Goal: Task Accomplishment & Management: Use online tool/utility

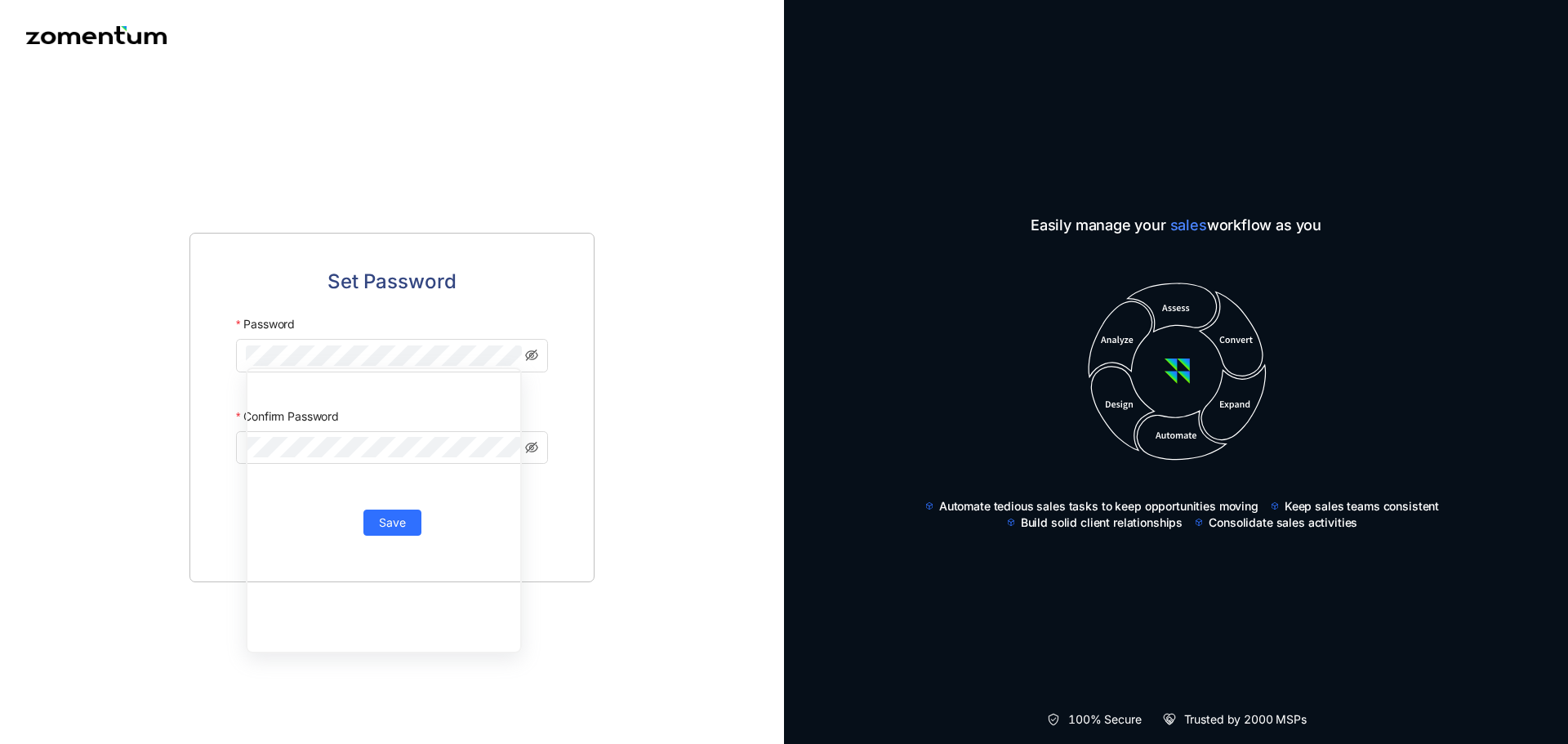
click at [639, 183] on body "Set Password Password Confirm Password Save Easily manage your sales workflow a…" at bounding box center [784, 372] width 1568 height 744
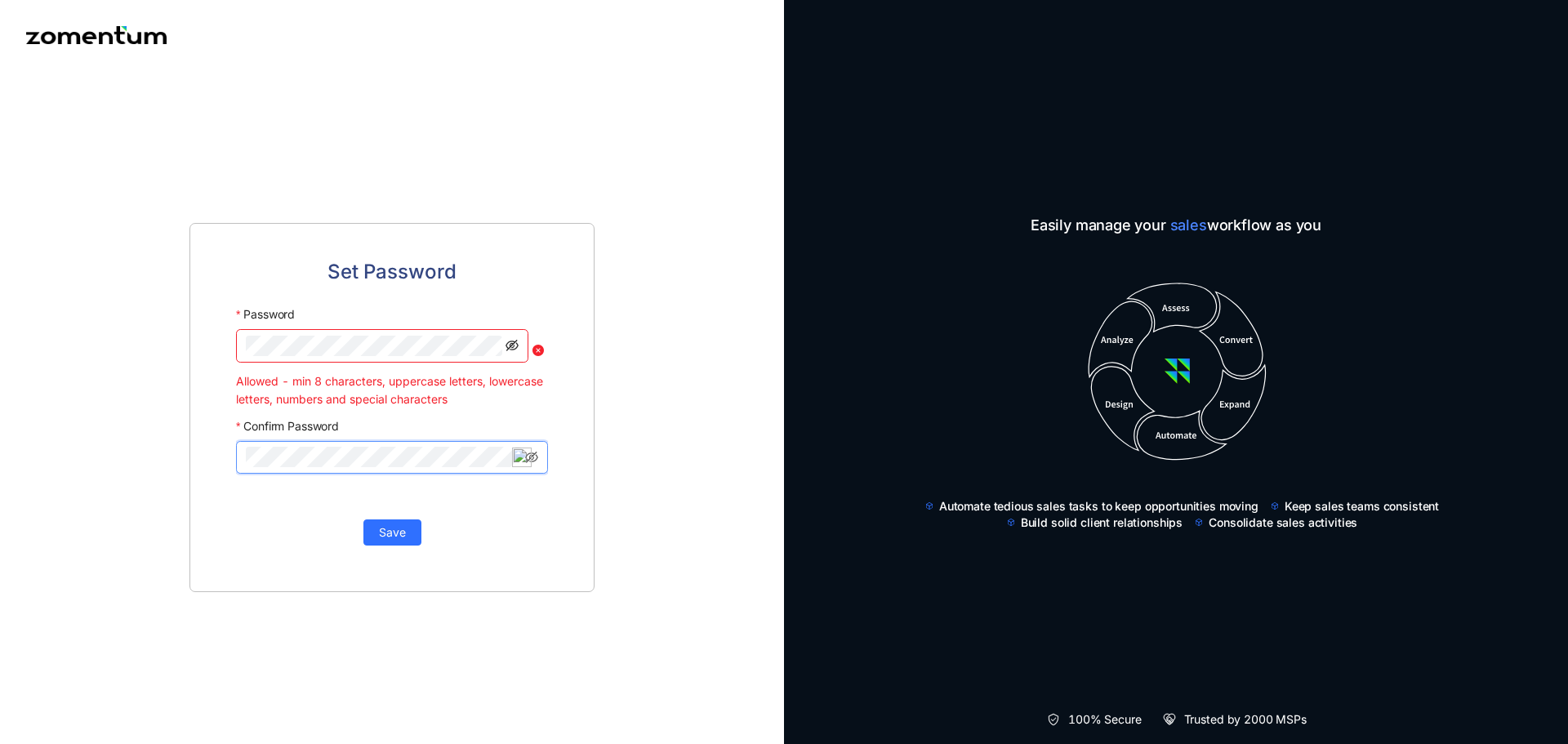
click at [513, 346] on icon "eye-invisible" at bounding box center [511, 345] width 13 height 13
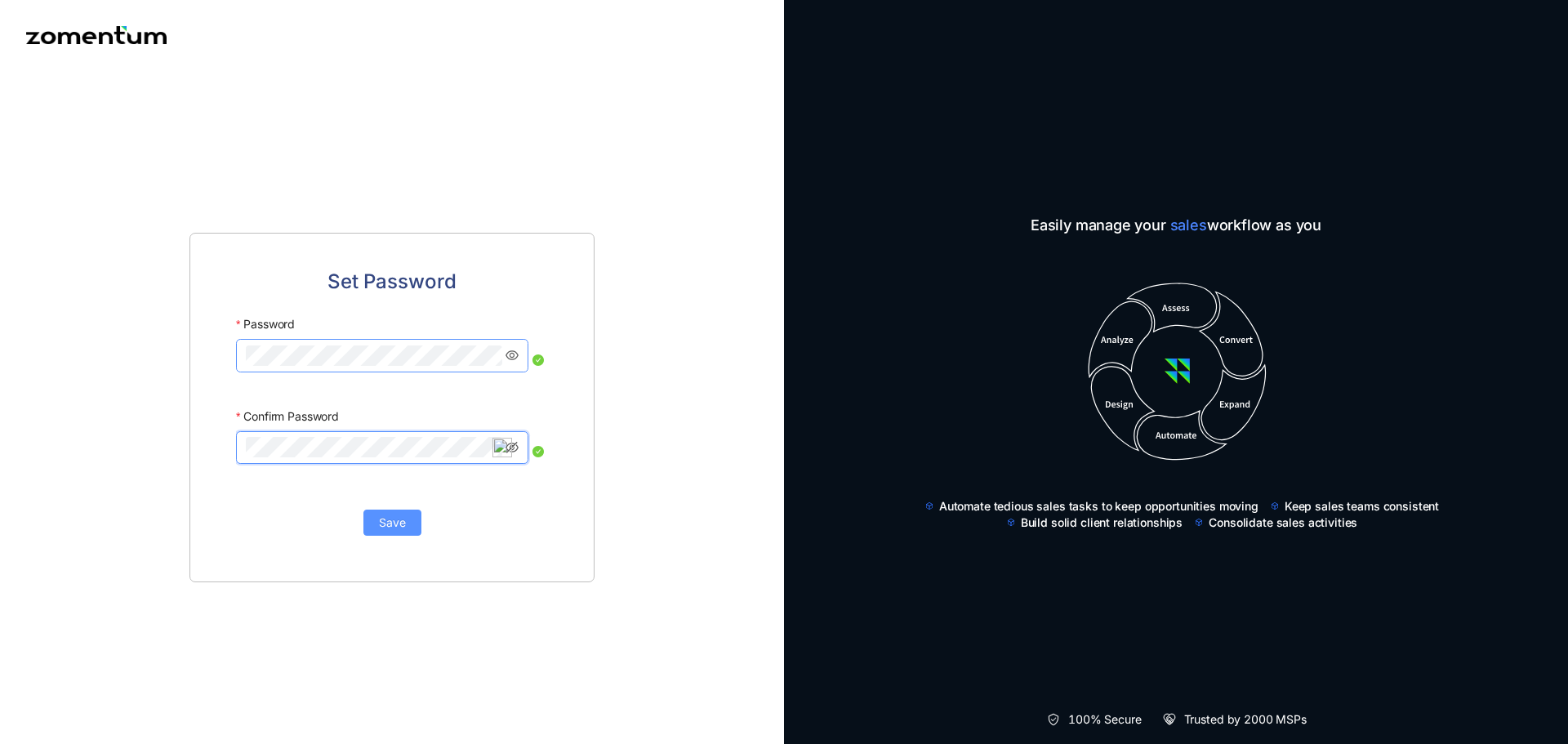
click at [402, 523] on span "Save" at bounding box center [392, 522] width 27 height 18
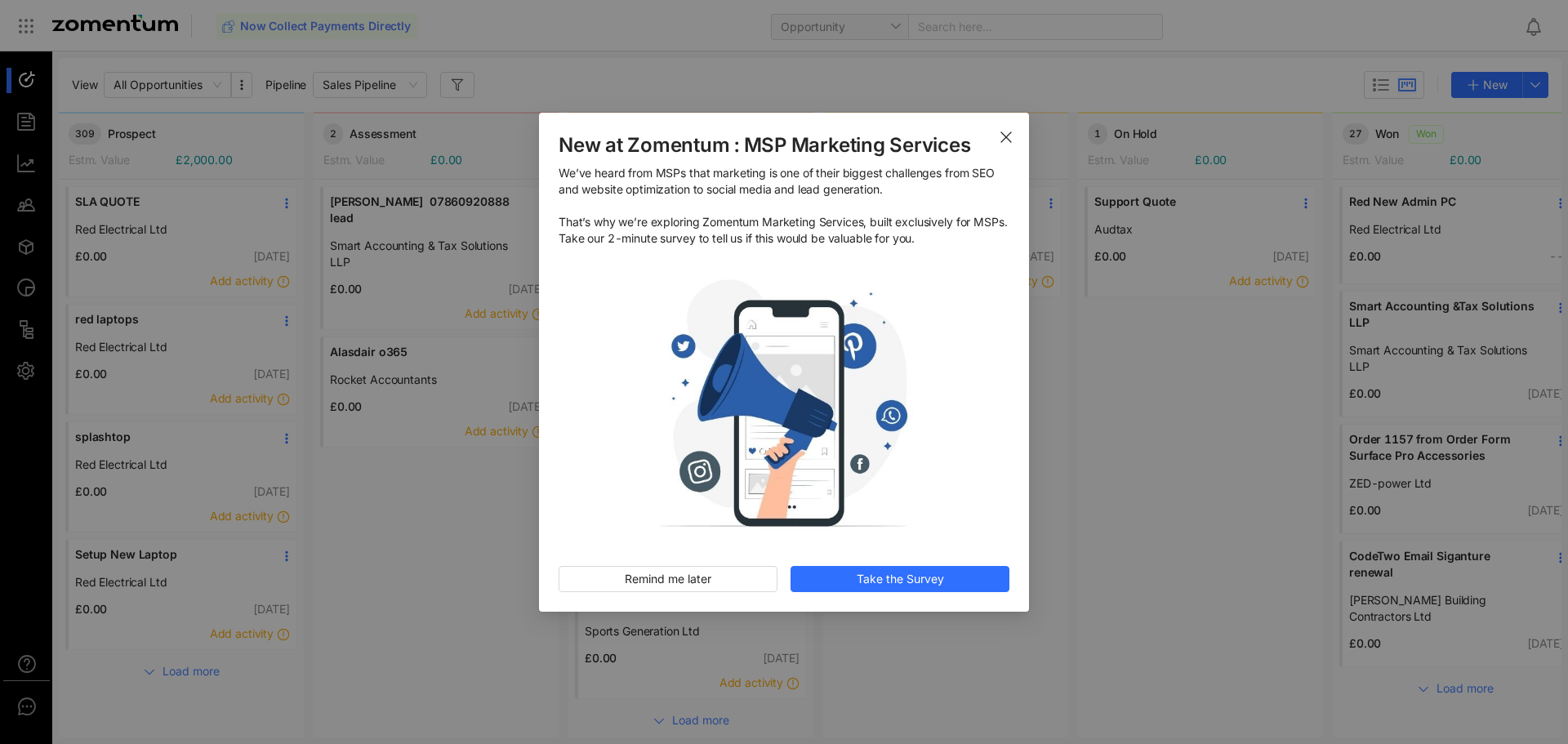
click at [1003, 146] on span "Close" at bounding box center [1006, 136] width 46 height 46
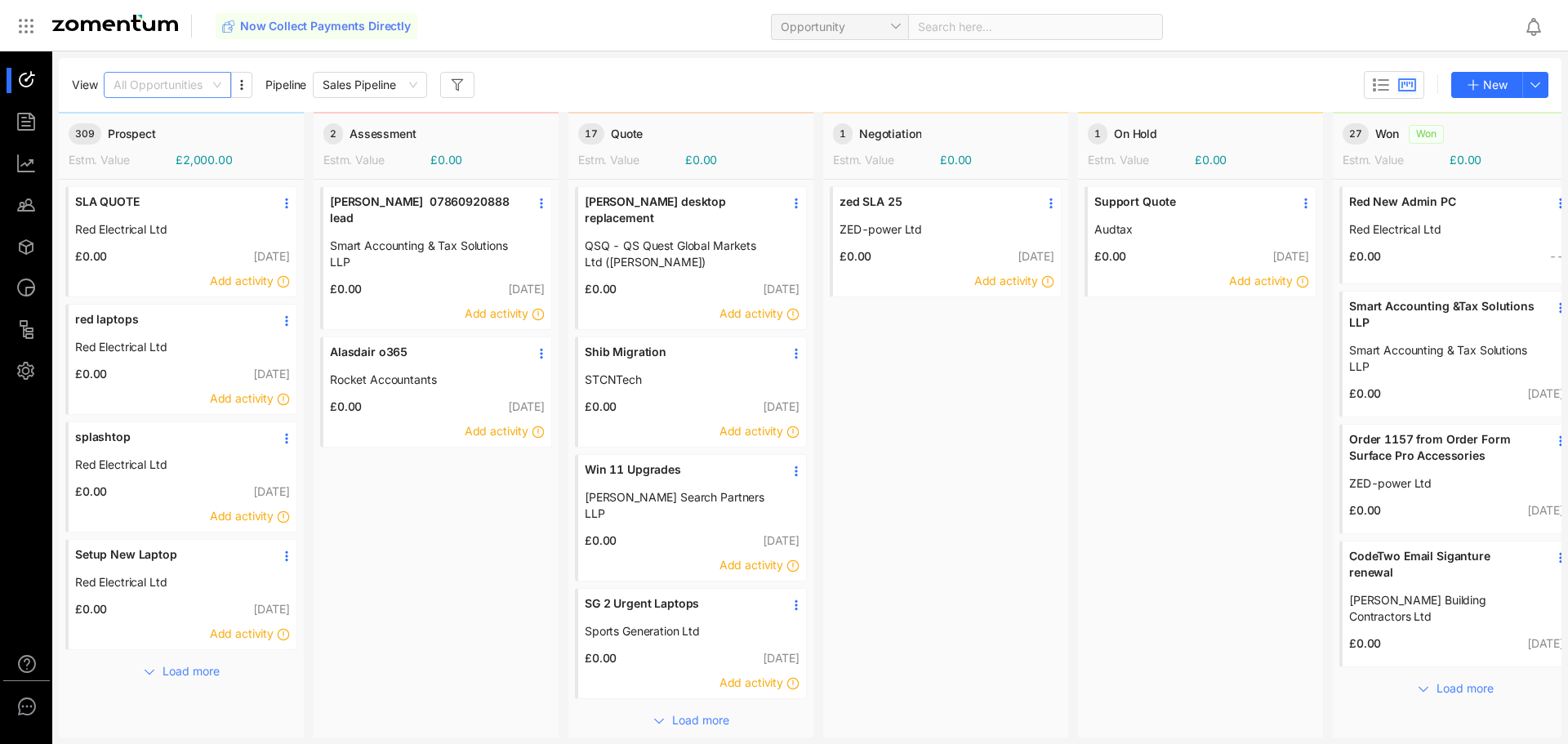
click at [183, 85] on span "All Opportunities" at bounding box center [167, 84] width 107 height 25
click at [157, 142] on div "My Opportunities" at bounding box center [167, 143] width 107 height 18
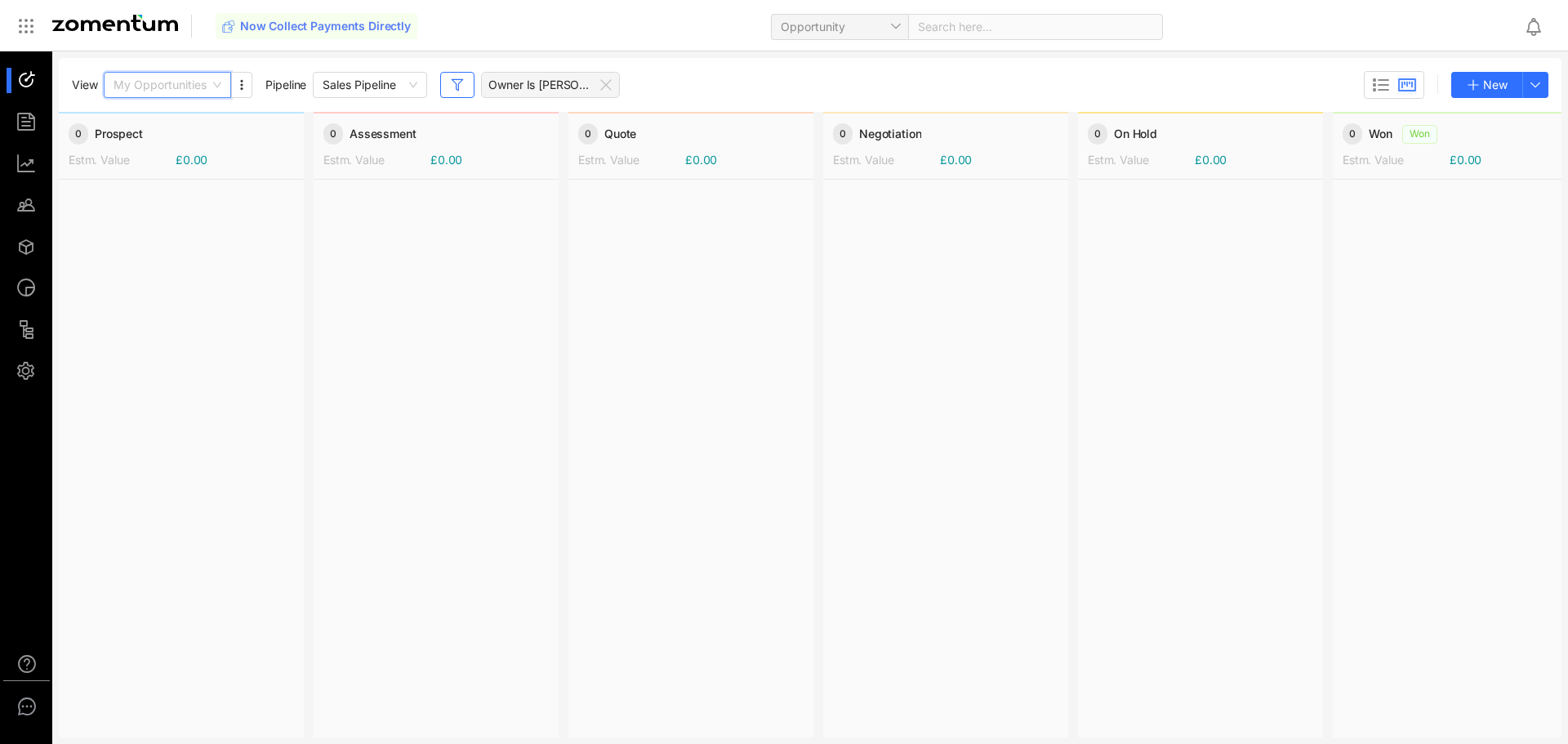
click at [165, 88] on span "My Opportunities" at bounding box center [167, 84] width 107 height 25
click at [159, 125] on div "All Opportunities" at bounding box center [167, 117] width 107 height 18
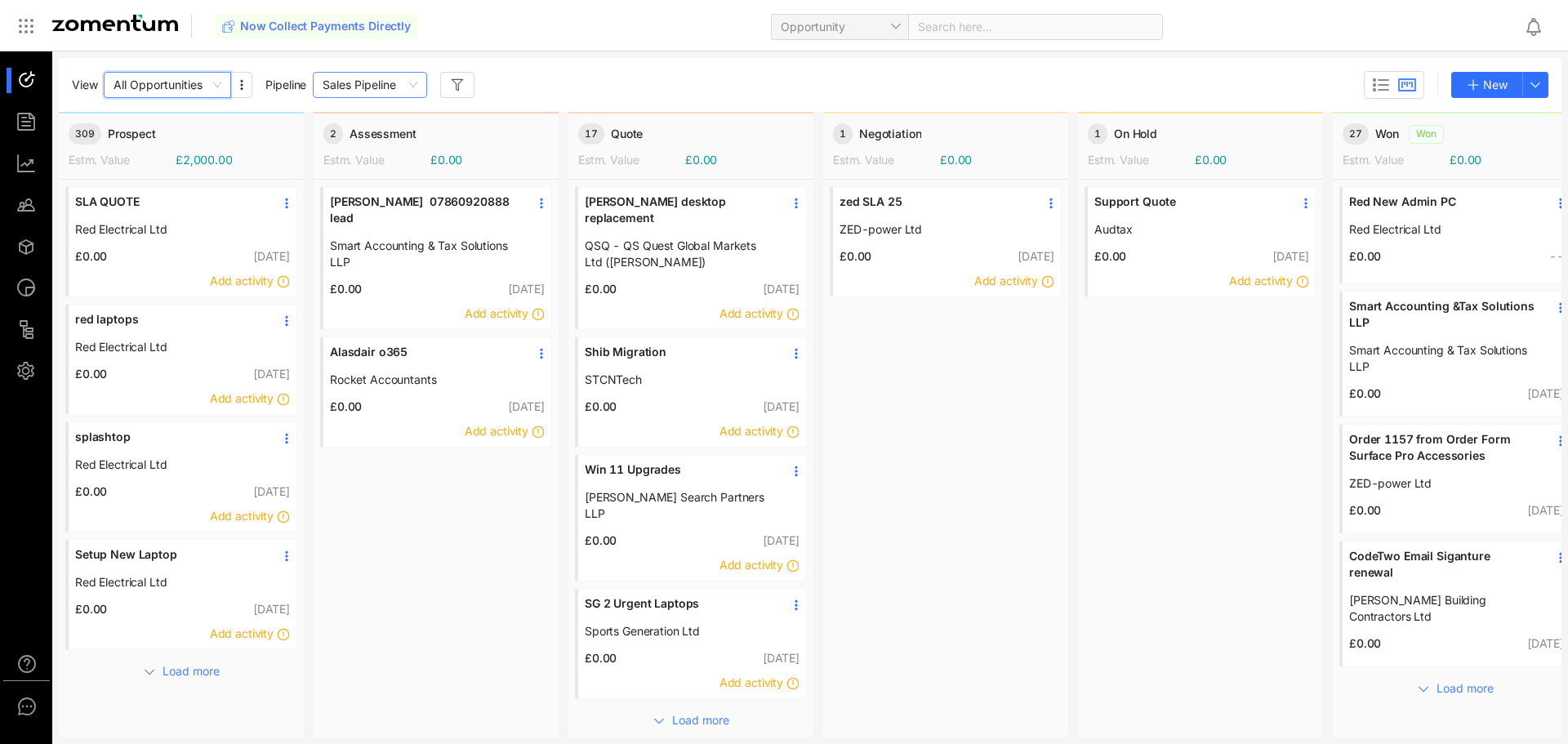
click at [348, 91] on span "Sales Pipeline" at bounding box center [369, 84] width 95 height 25
click at [450, 84] on button "button" at bounding box center [457, 84] width 34 height 26
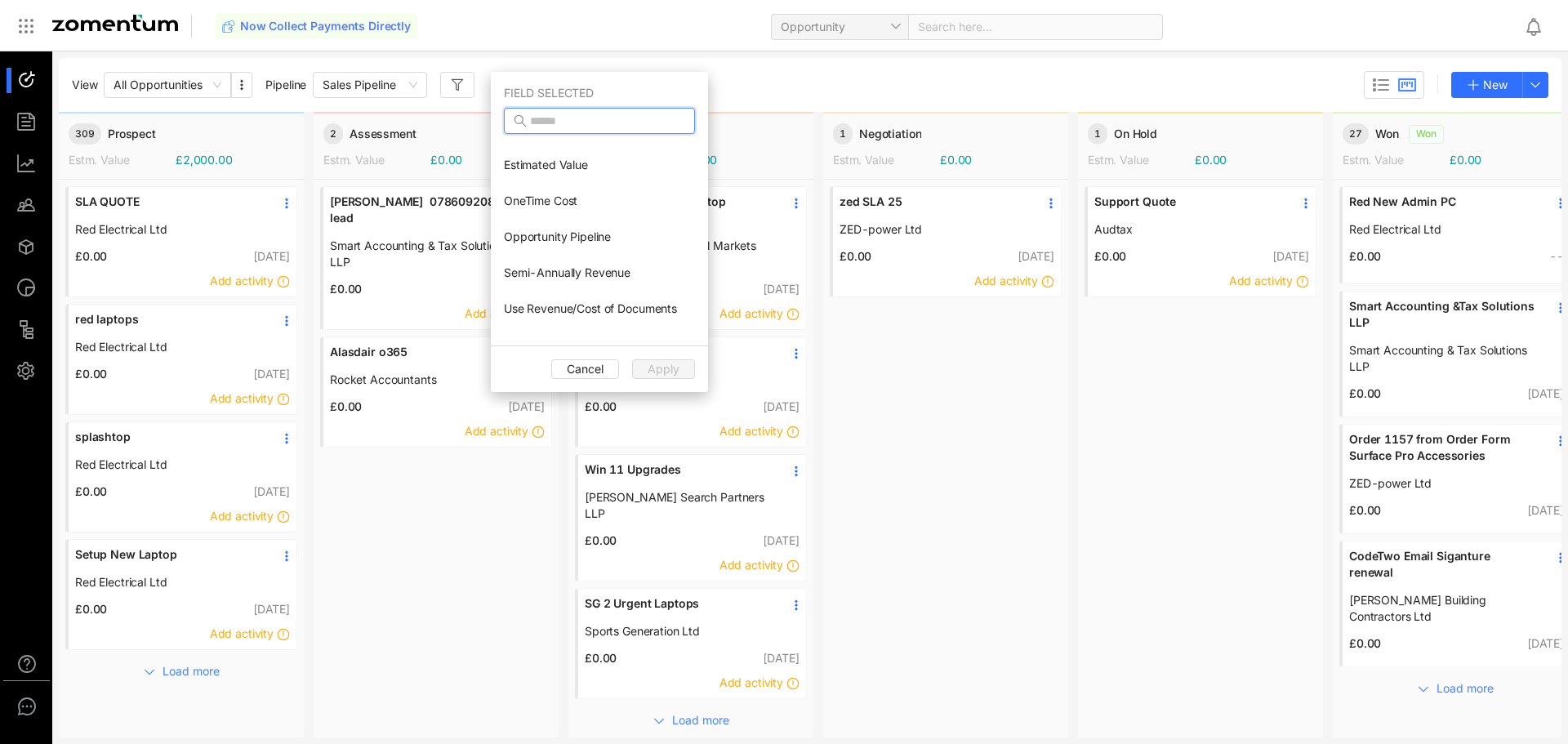
click at [621, 120] on input "text" at bounding box center [601, 120] width 142 height 18
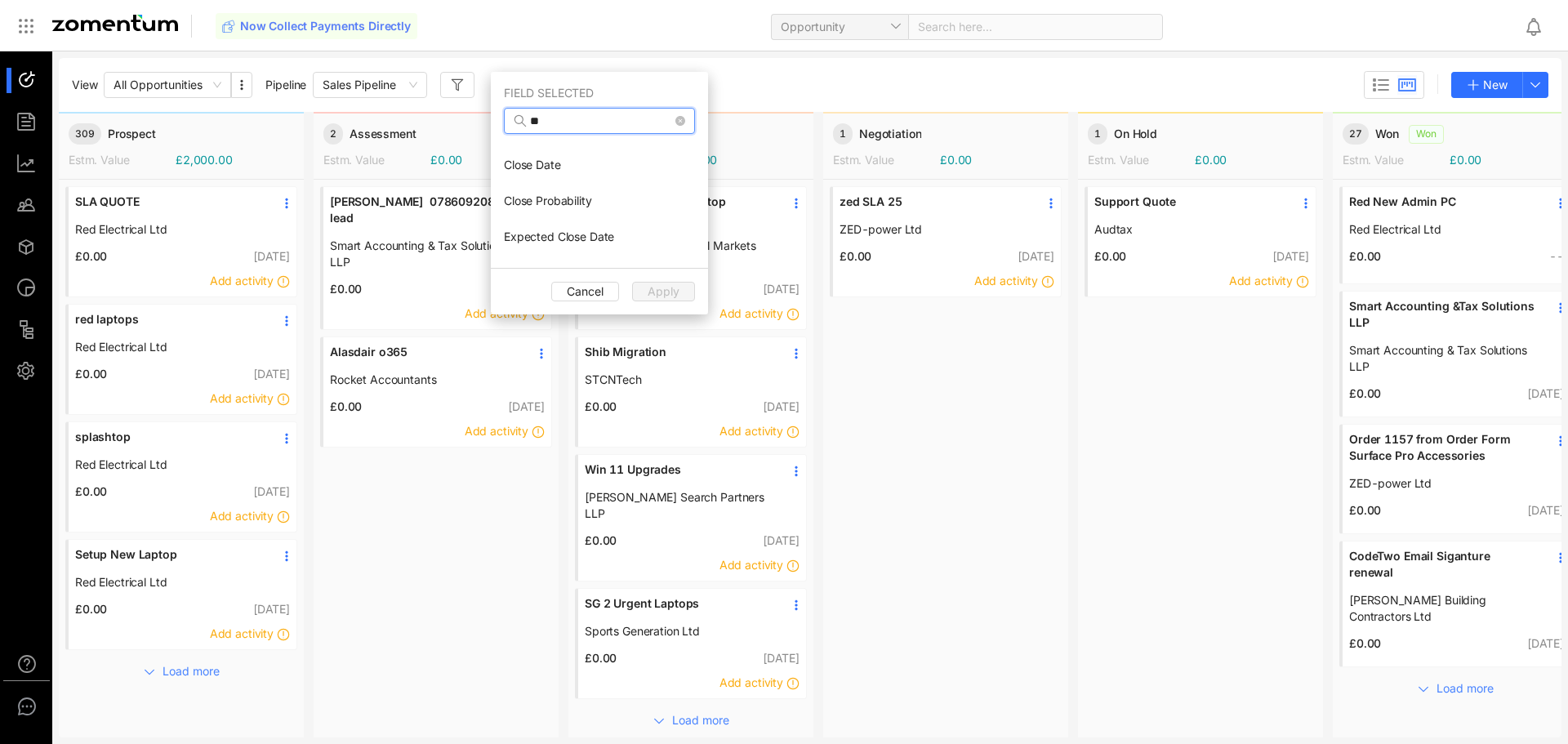
type input "*"
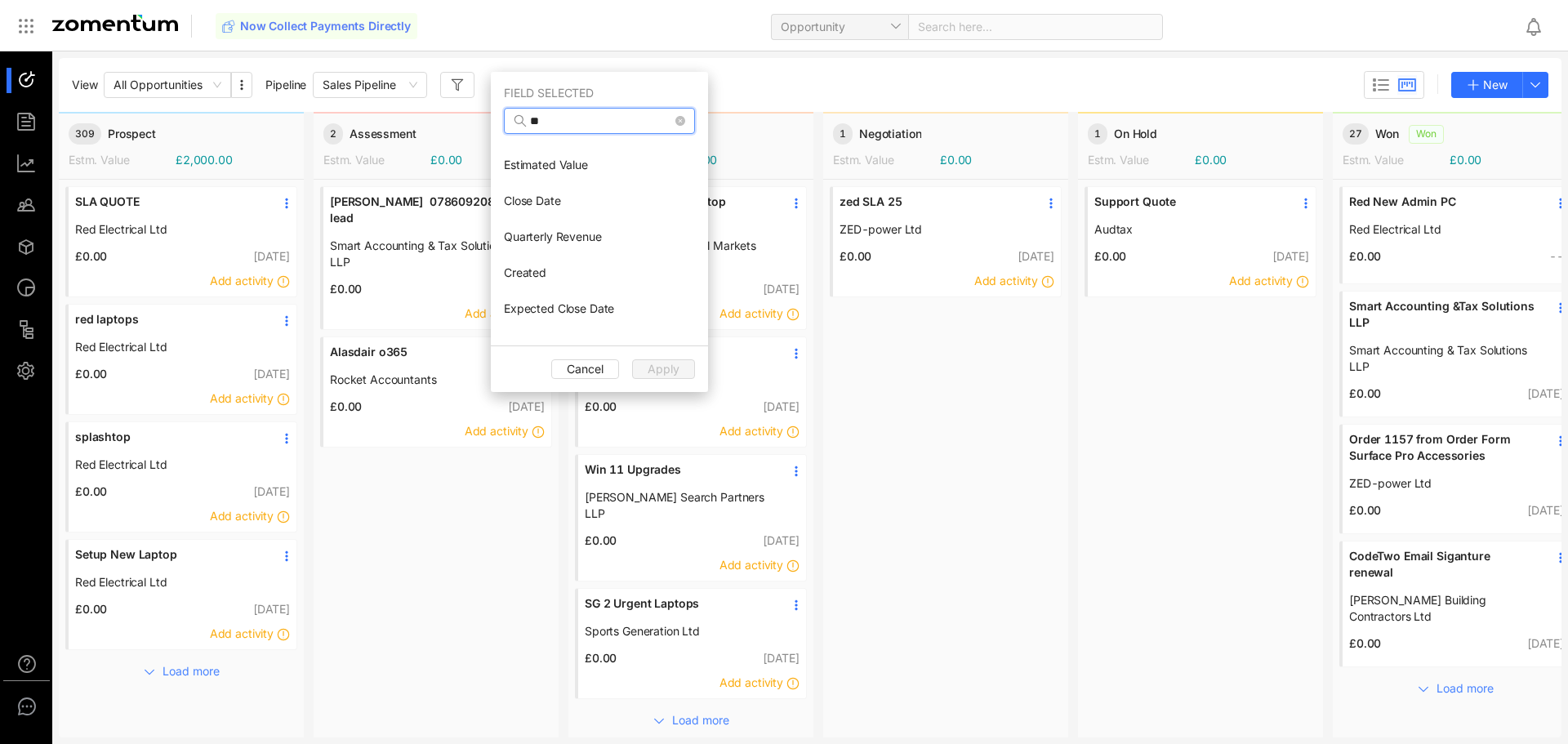
type input "*"
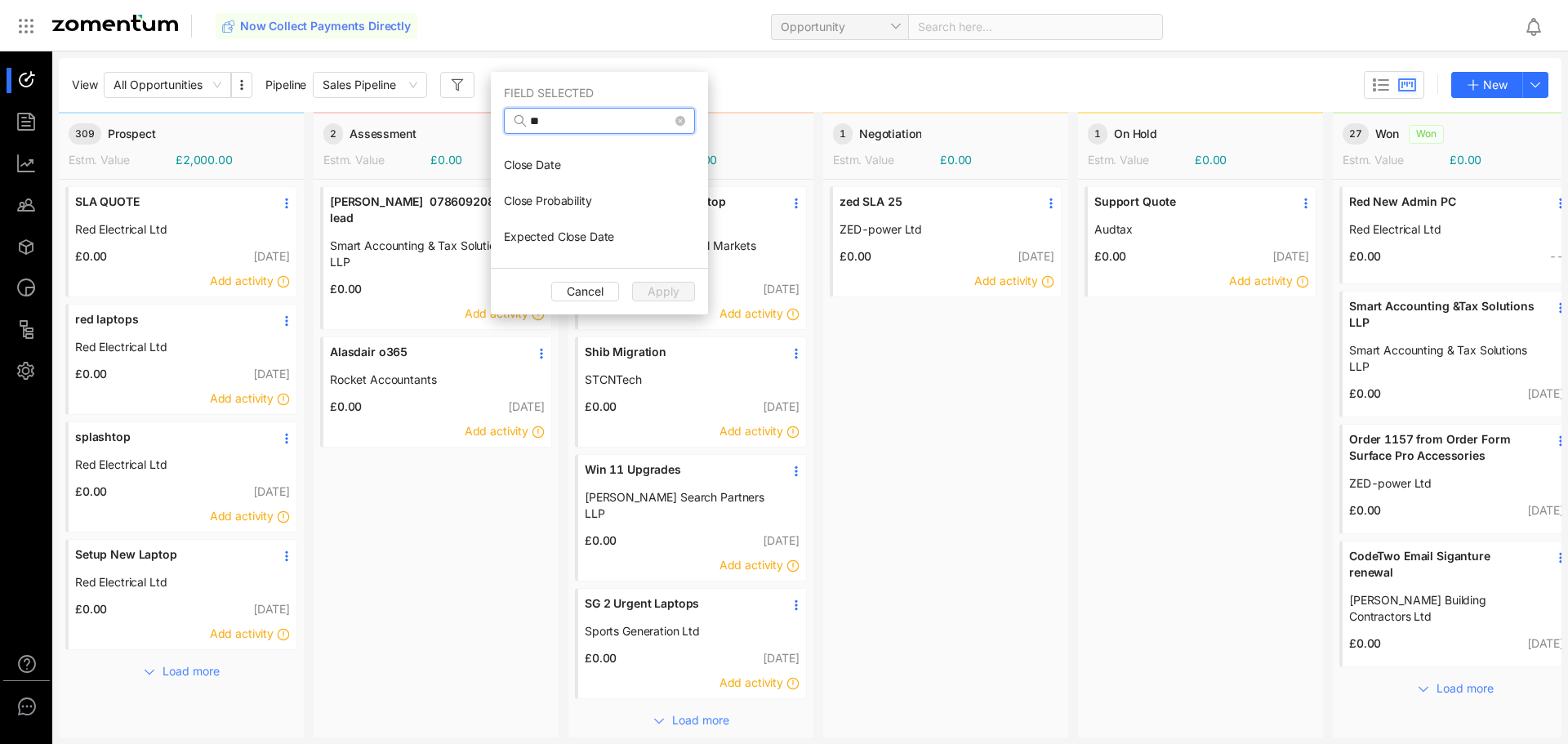
type input "*"
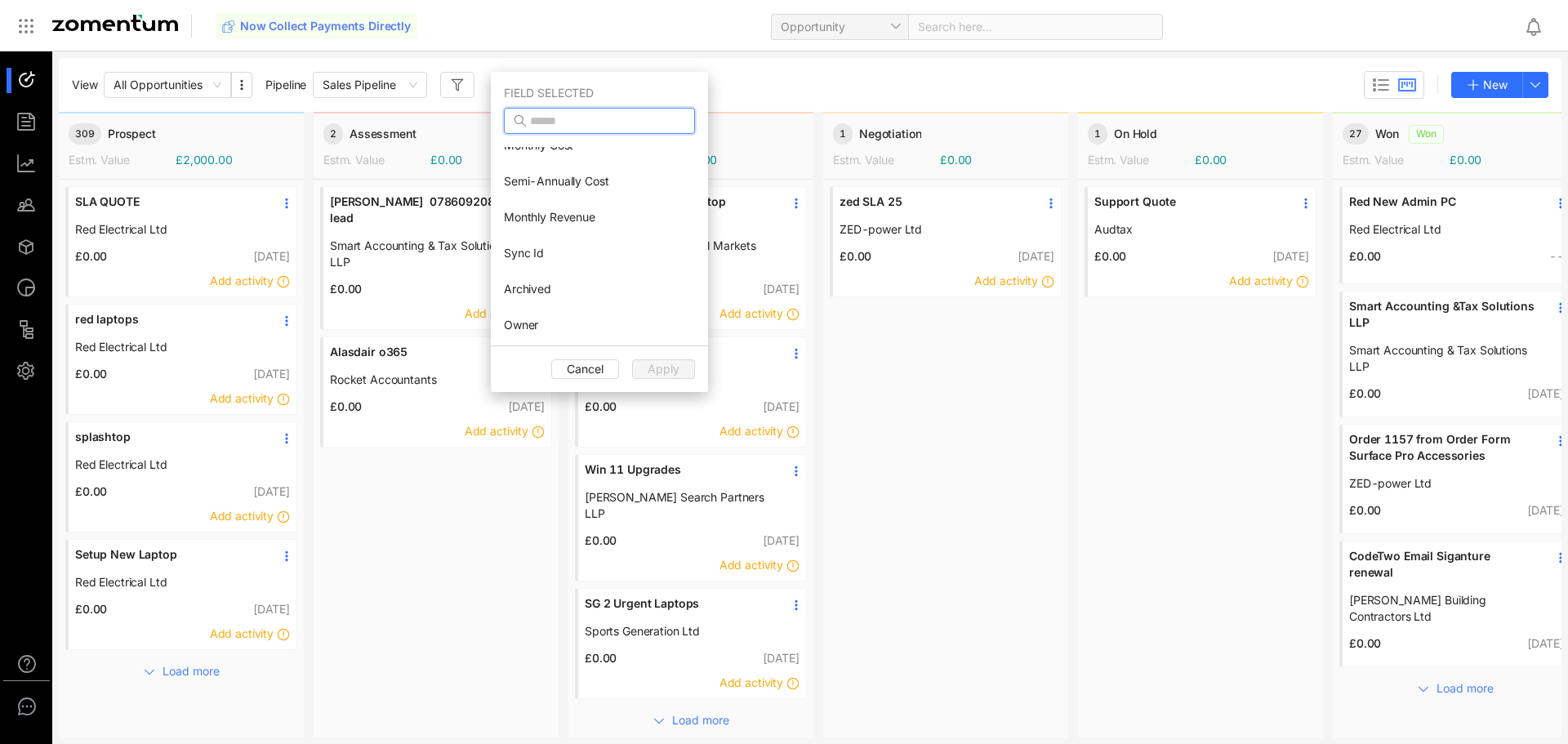
scroll to position [1216, 0]
click at [554, 171] on li "Owner" at bounding box center [599, 171] width 218 height 36
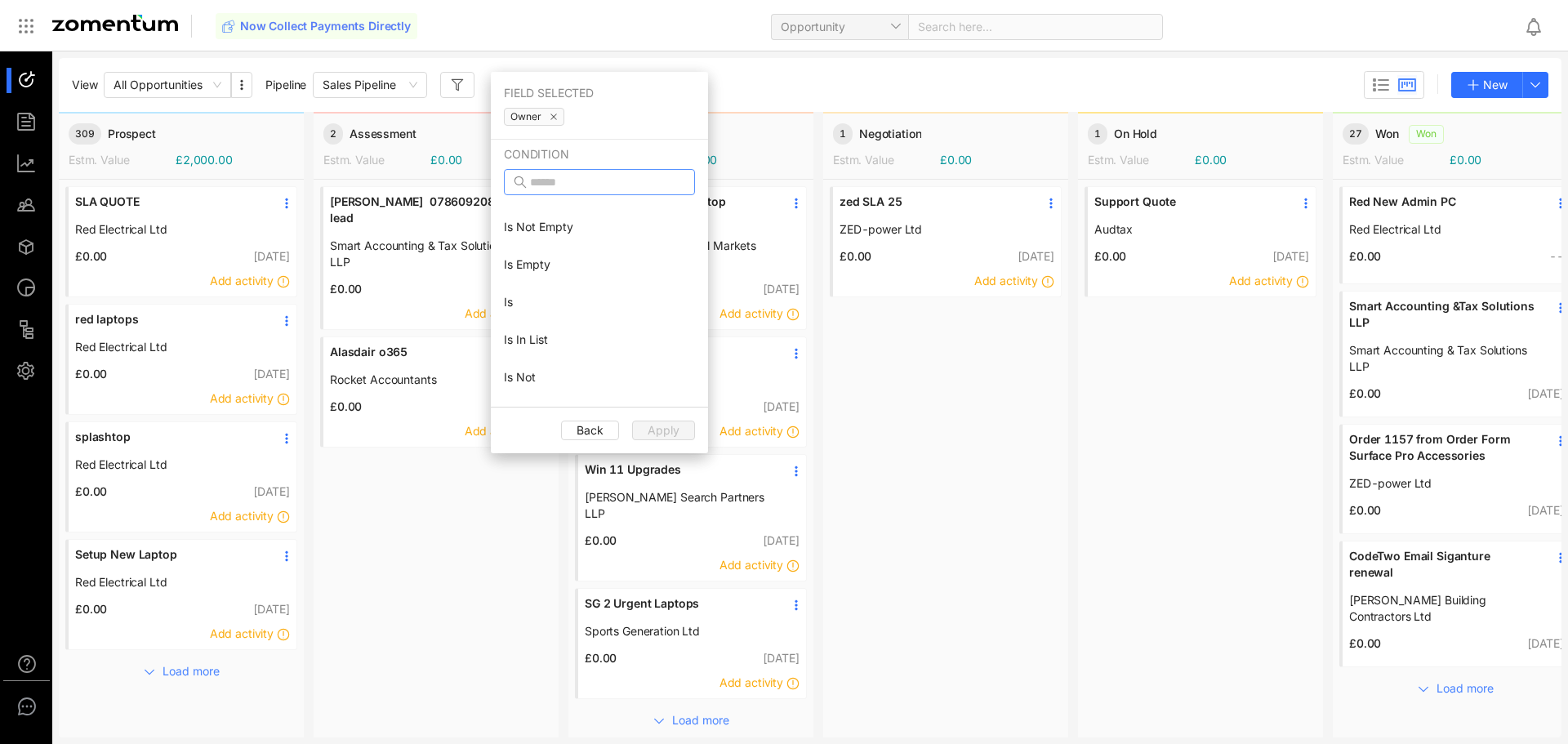
click at [580, 184] on input "text" at bounding box center [601, 182] width 142 height 18
click at [560, 271] on li "Is" at bounding box center [599, 262] width 218 height 38
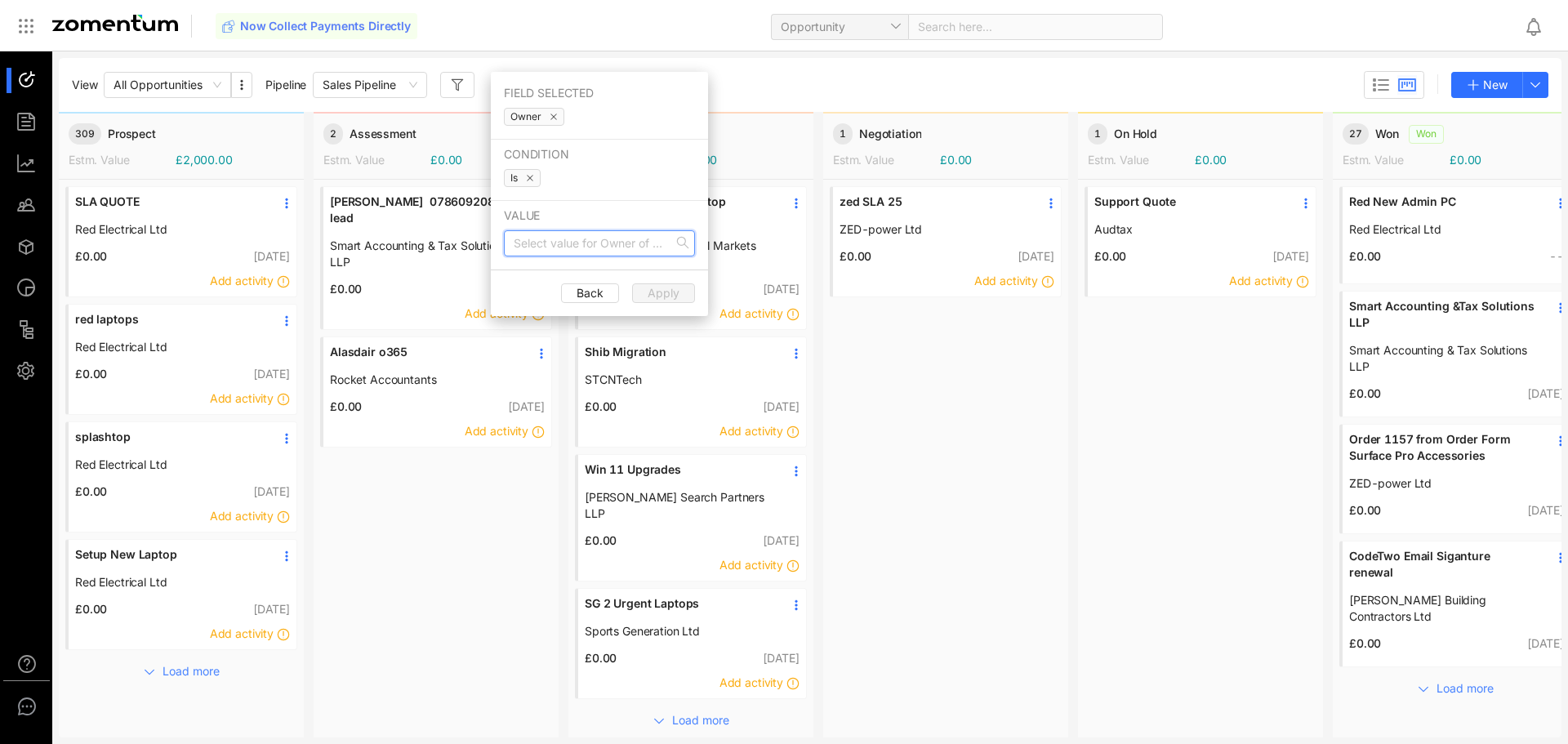
click at [556, 247] on input "search" at bounding box center [594, 243] width 160 height 25
click at [558, 275] on div "[PERSON_NAME]" at bounding box center [599, 276] width 171 height 18
click at [644, 288] on button "Apply" at bounding box center [664, 293] width 63 height 20
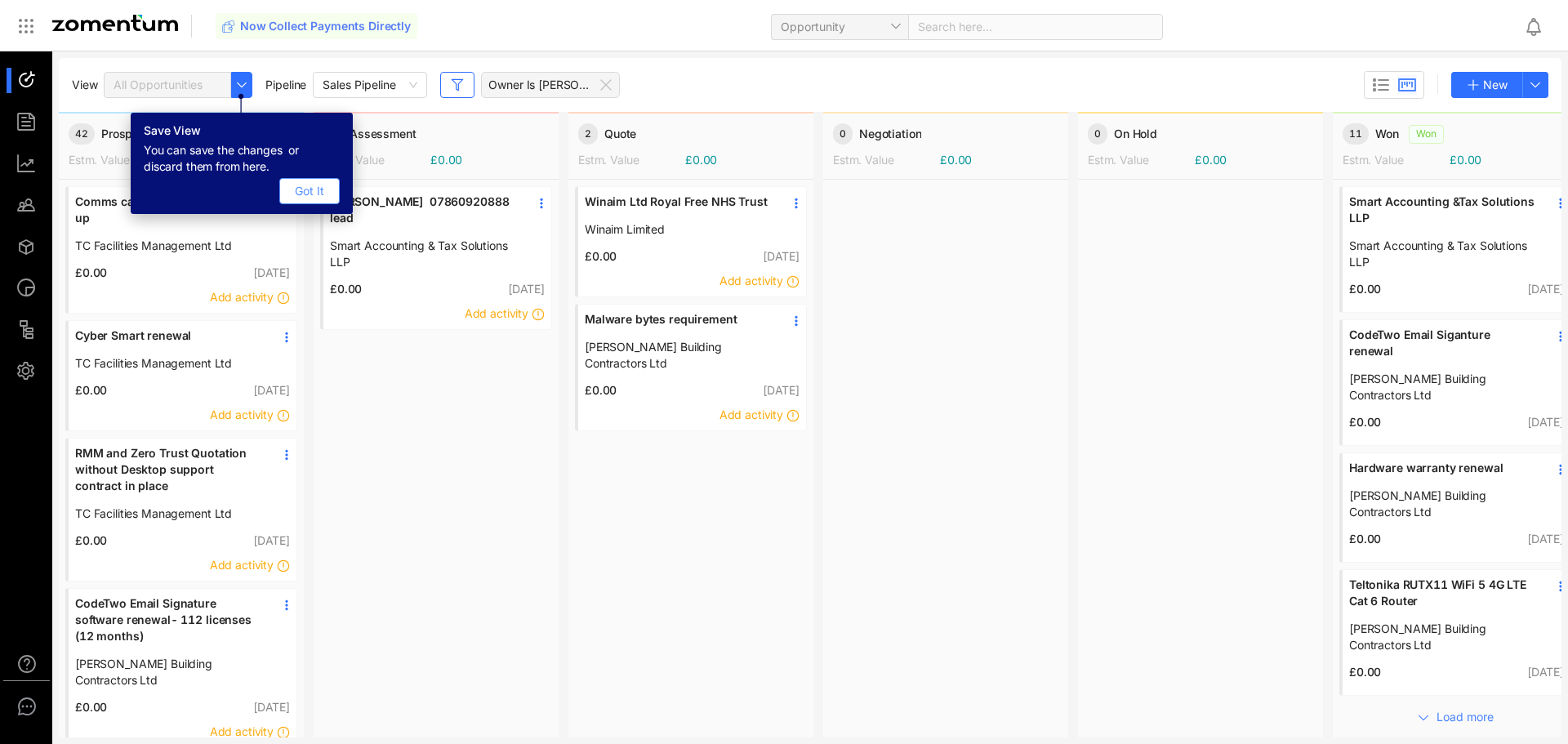
click at [294, 186] on button "Got It" at bounding box center [309, 191] width 61 height 26
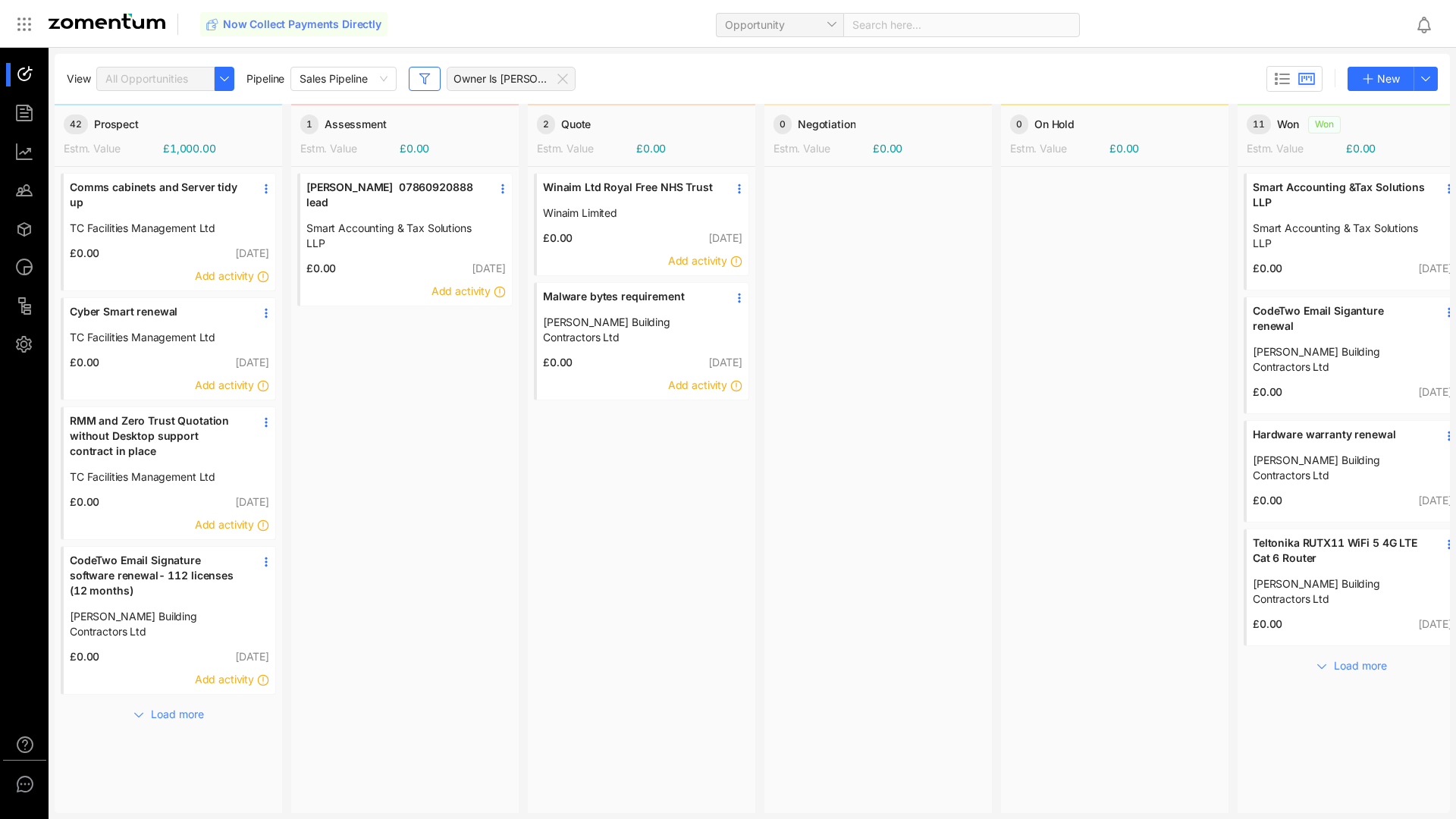
scroll to position [0, 0]
click at [32, 118] on body "E Preferences Notifications Email Templates S Account Email Settings Users Supp…" at bounding box center [728, 410] width 1456 height 819
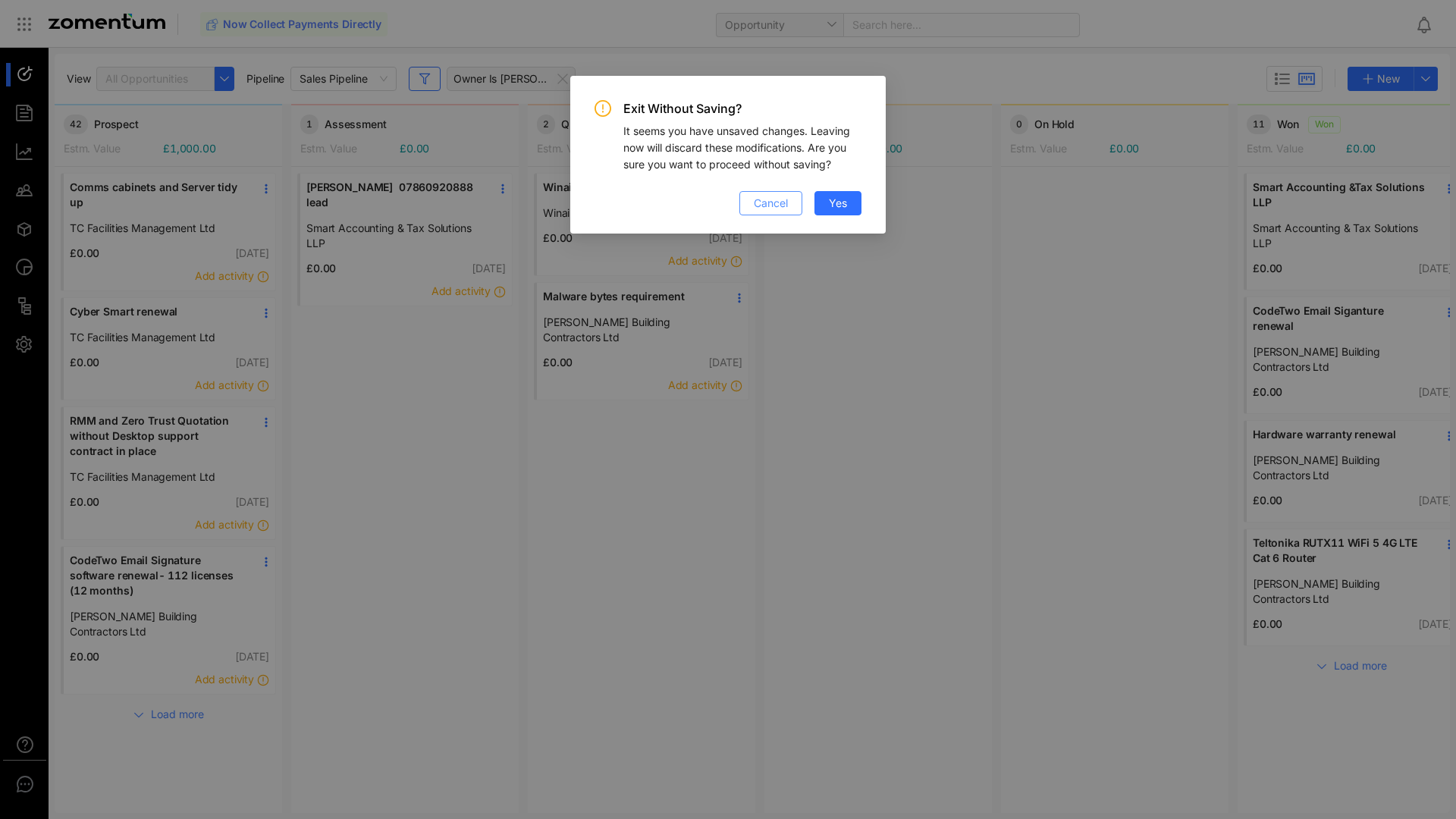
click at [769, 203] on span "Cancel" at bounding box center [770, 203] width 34 height 17
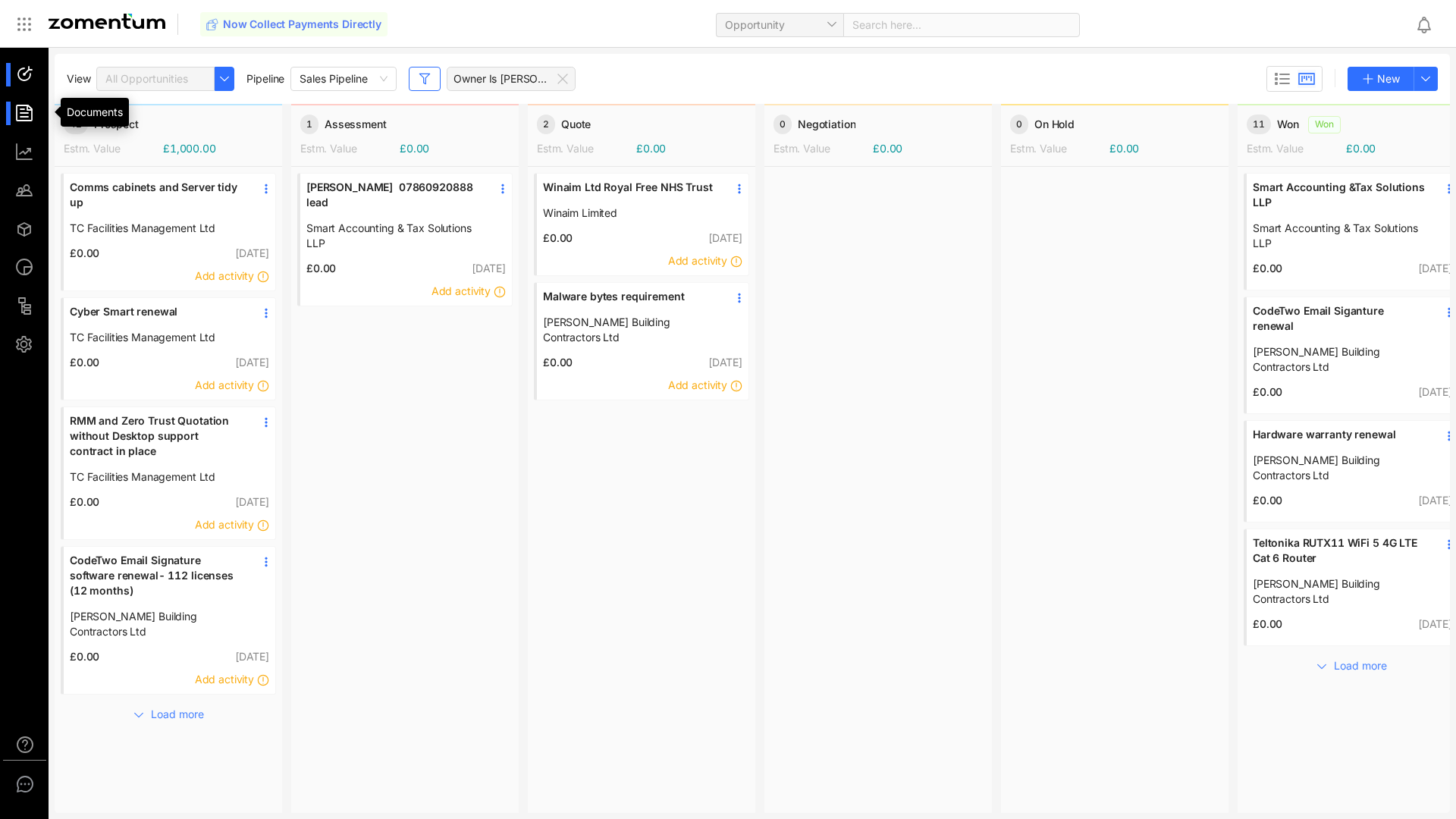
click at [26, 117] on body "E Preferences Notifications Email Templates S Account Email Settings Users Supp…" at bounding box center [728, 410] width 1456 height 819
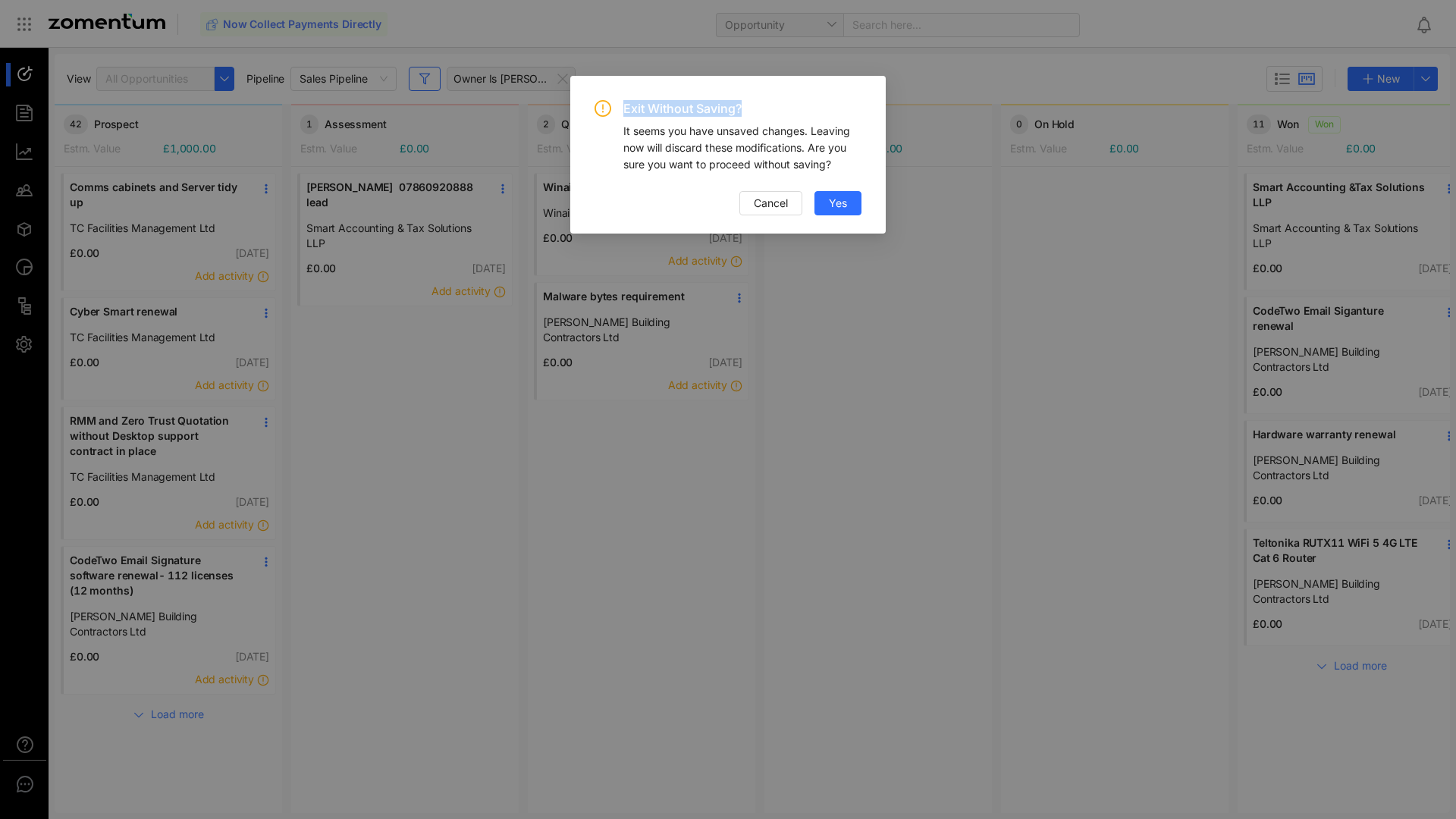
drag, startPoint x: 623, startPoint y: 109, endPoint x: 768, endPoint y: 108, distance: 145.0
click at [768, 108] on div "Exit Without Saving? It seems you have unsaved changes. Leaving now will discar…" at bounding box center [727, 136] width 267 height 73
click at [775, 108] on span "Exit Without Saving?" at bounding box center [742, 108] width 238 height 17
click at [811, 144] on div "It seems you have unsaved changes. Leaving now will discard these modifications…" at bounding box center [742, 147] width 238 height 50
click at [841, 200] on span "Yes" at bounding box center [837, 203] width 18 height 17
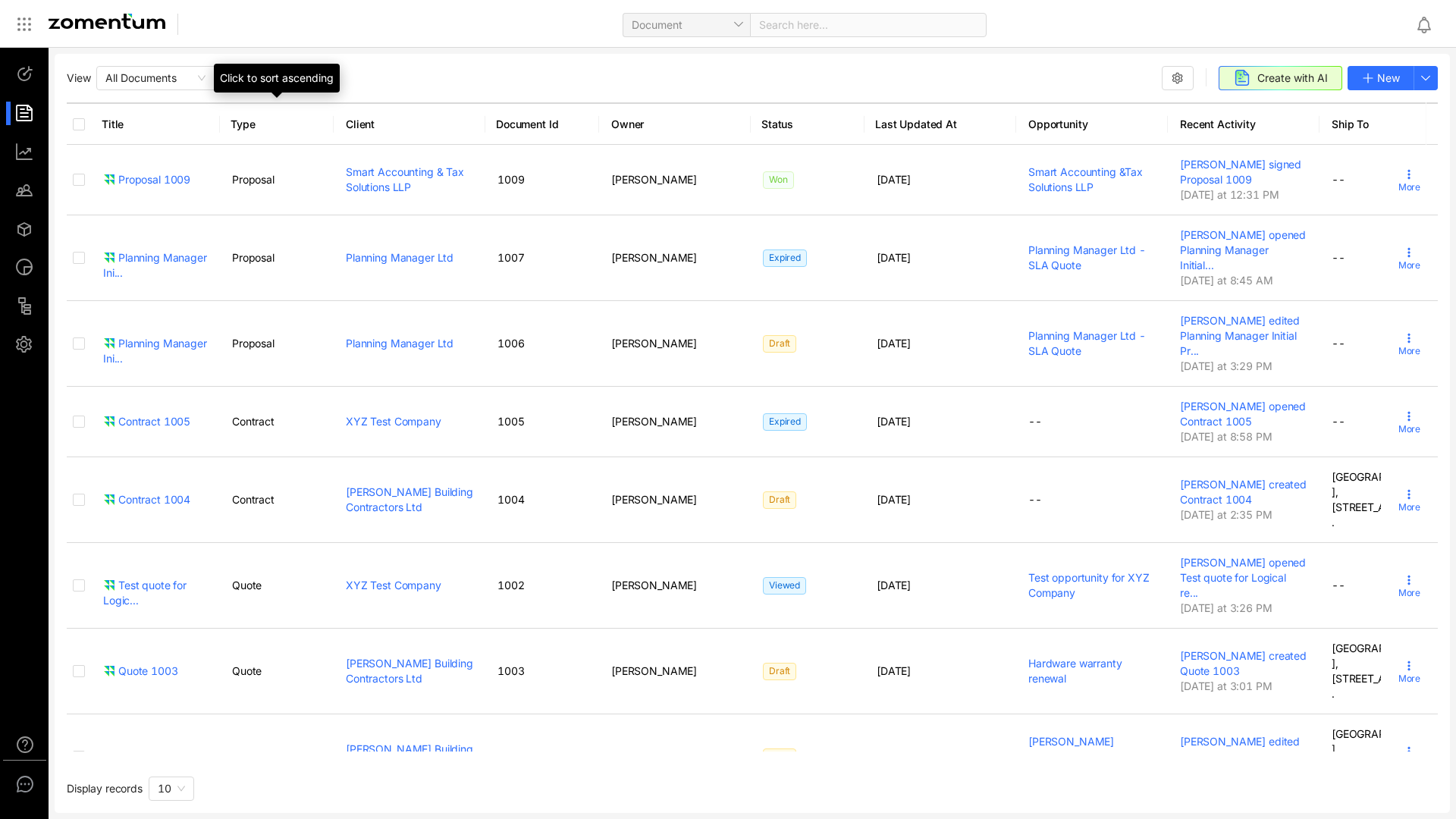
click at [265, 80] on div "Click to sort ascending" at bounding box center [276, 78] width 126 height 29
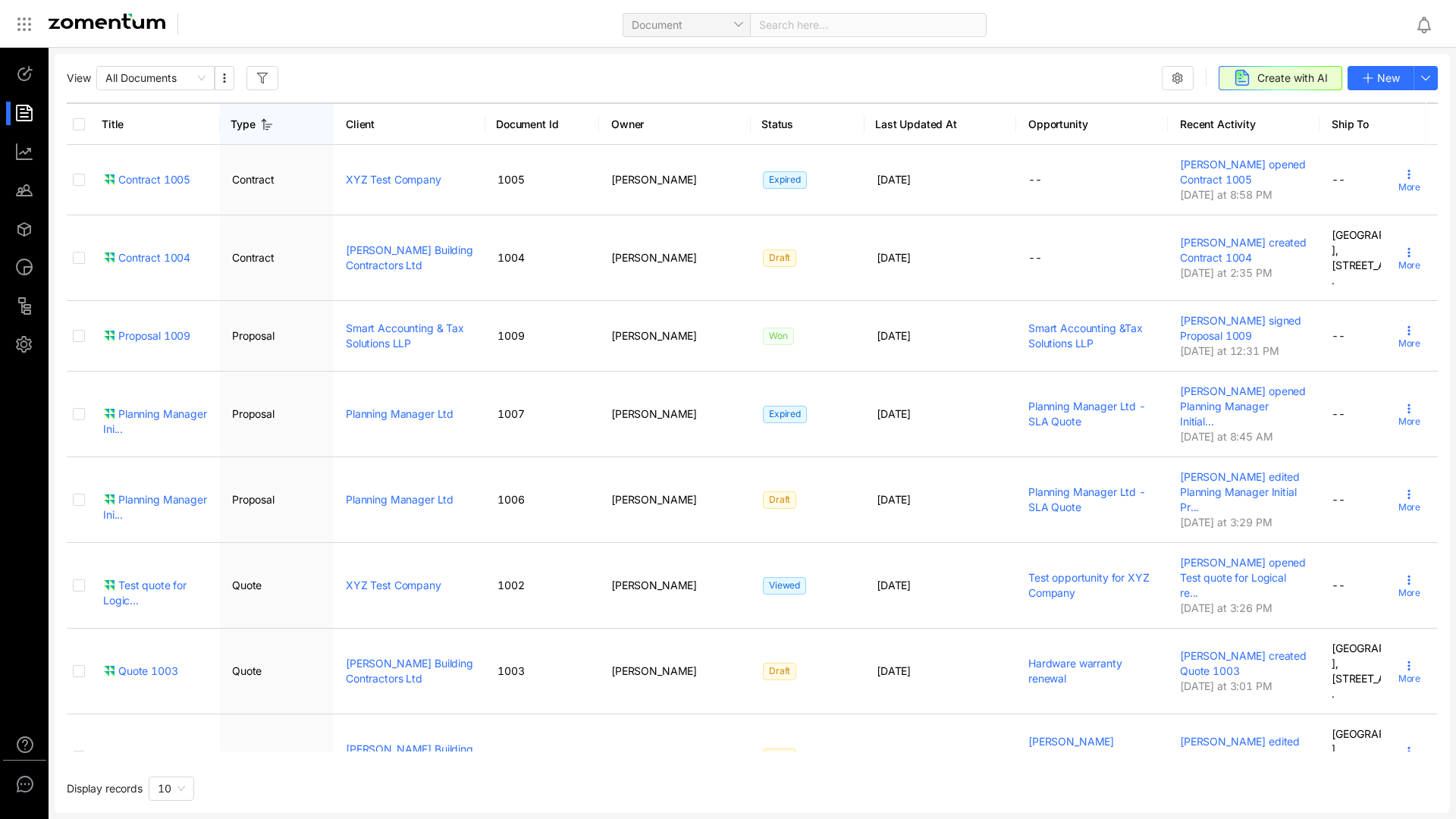
click at [259, 116] on div "Type" at bounding box center [273, 124] width 84 height 15
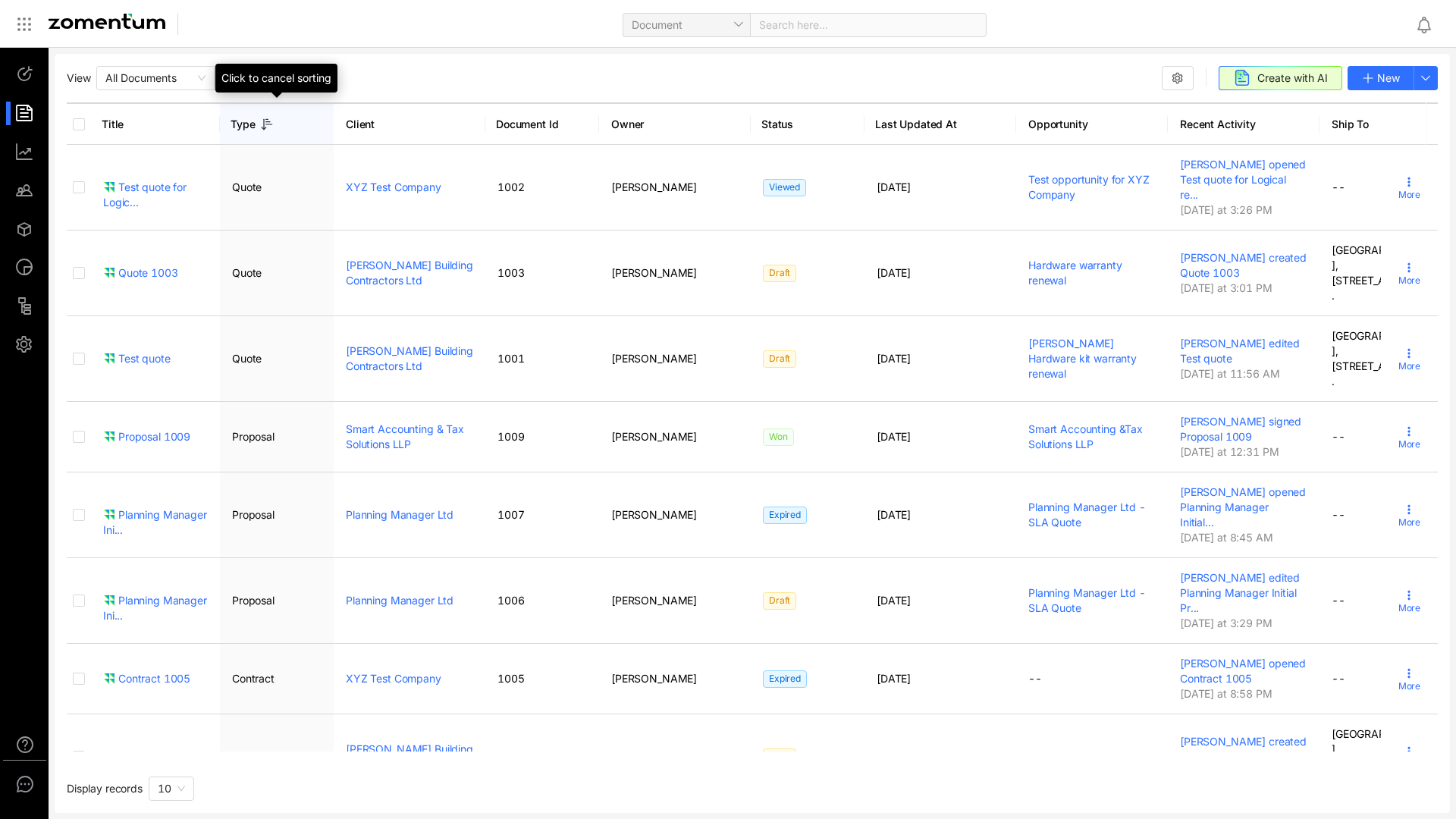
click at [270, 119] on icon at bounding box center [266, 124] width 12 height 12
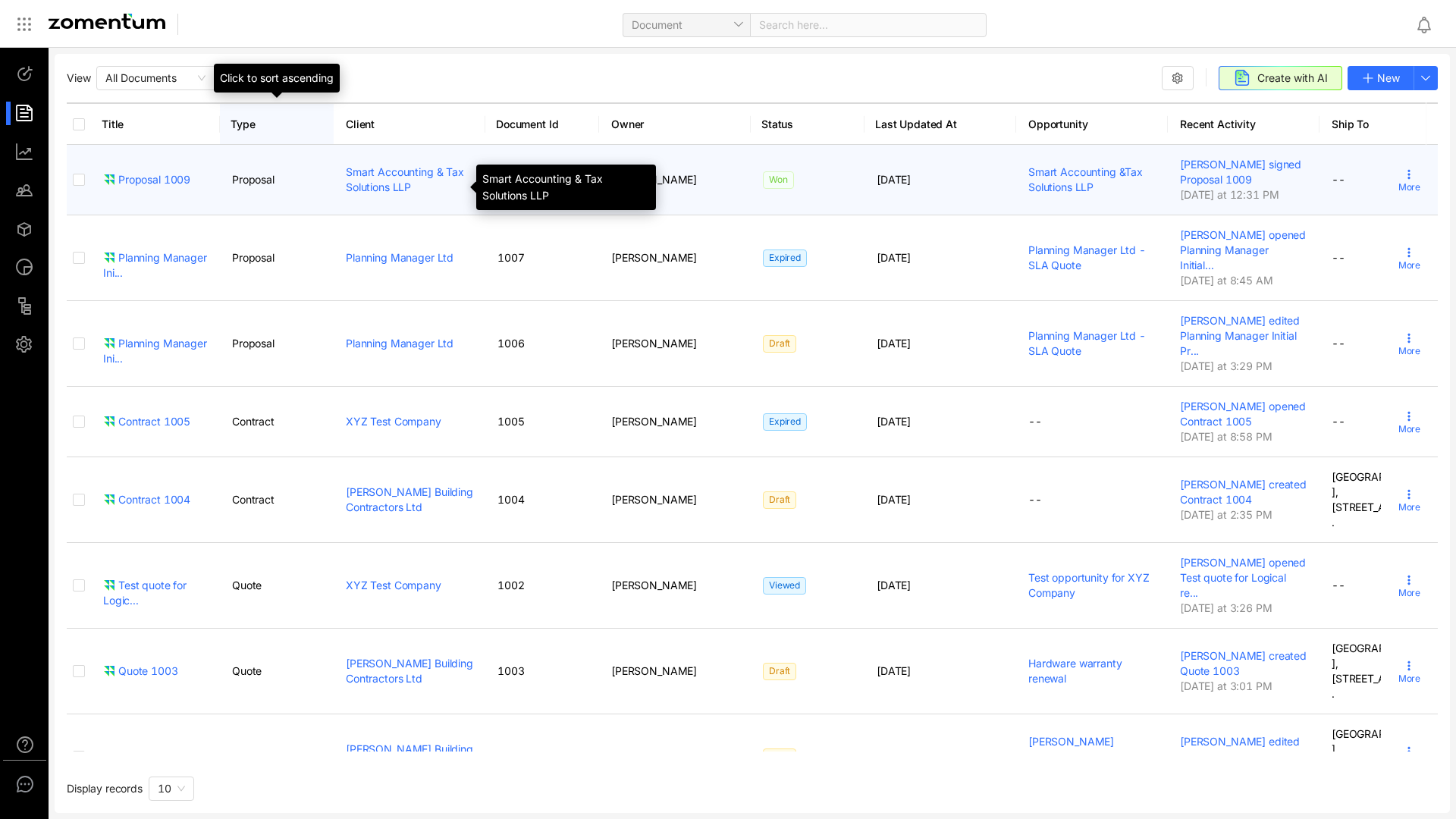
click at [389, 181] on link "Smart Accounting & Tax Solutions LLP" at bounding box center [404, 179] width 118 height 28
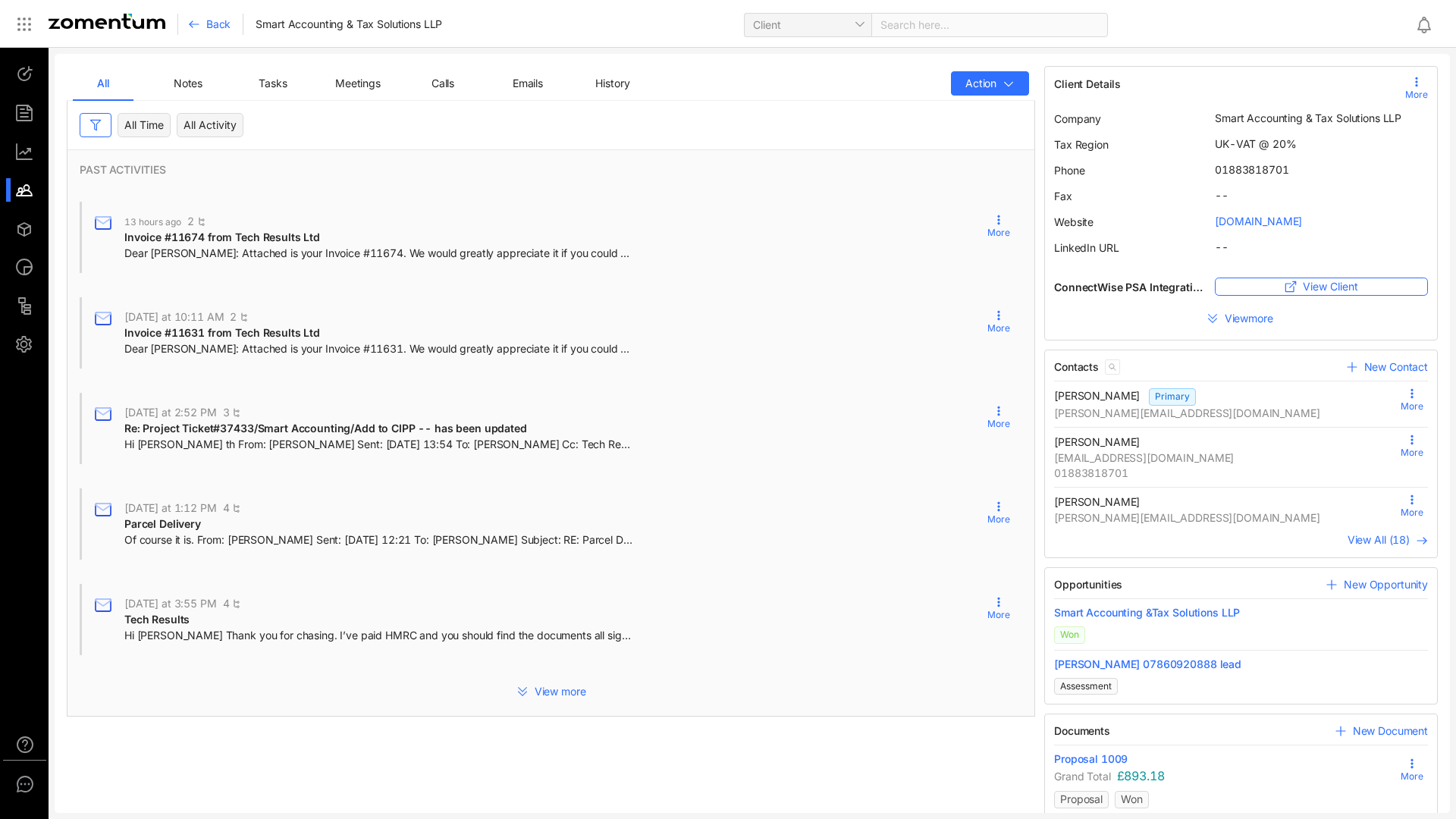
click at [189, 85] on span "Notes" at bounding box center [188, 83] width 29 height 13
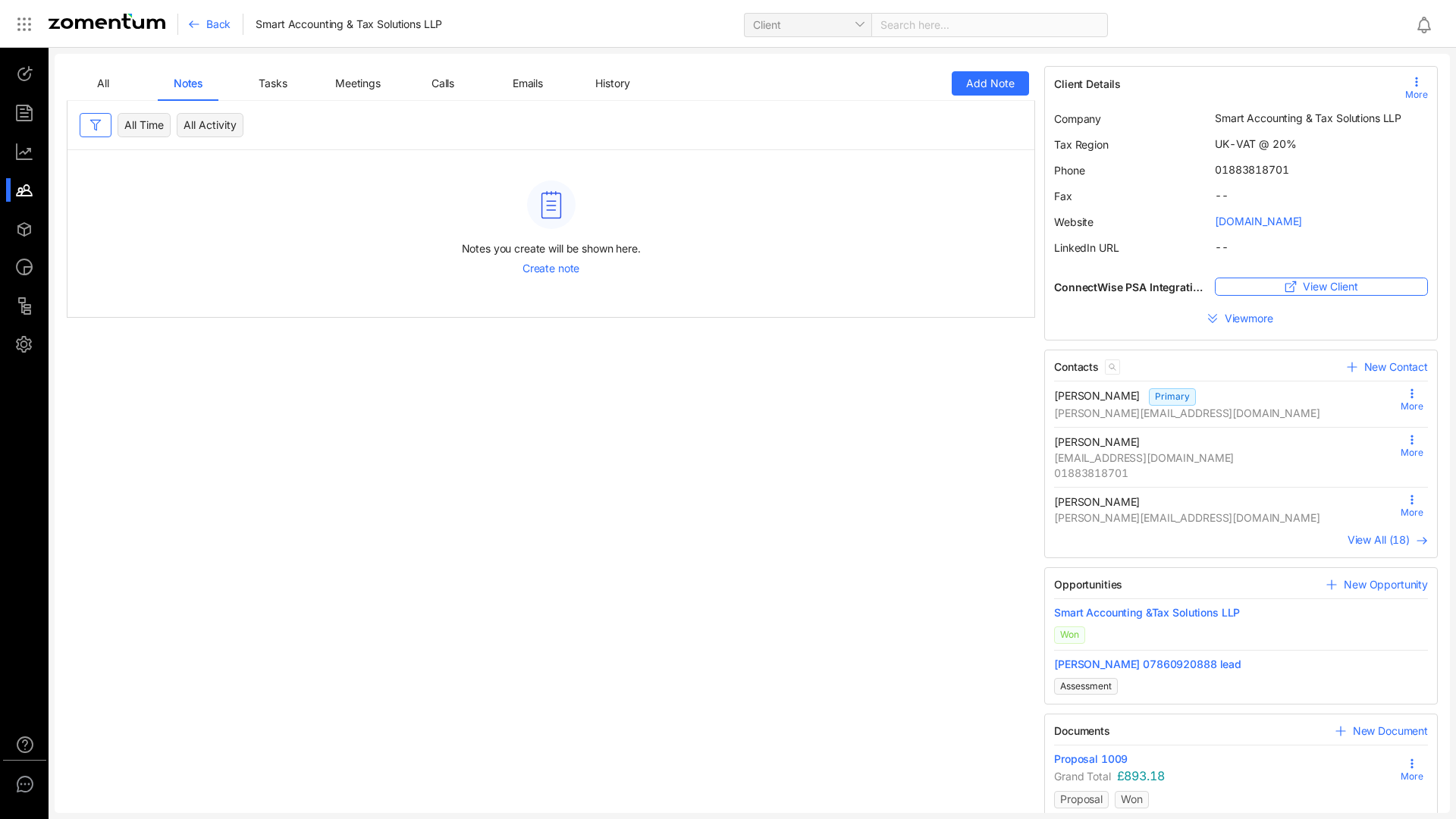
click at [110, 86] on div "All" at bounding box center [103, 83] width 25 height 17
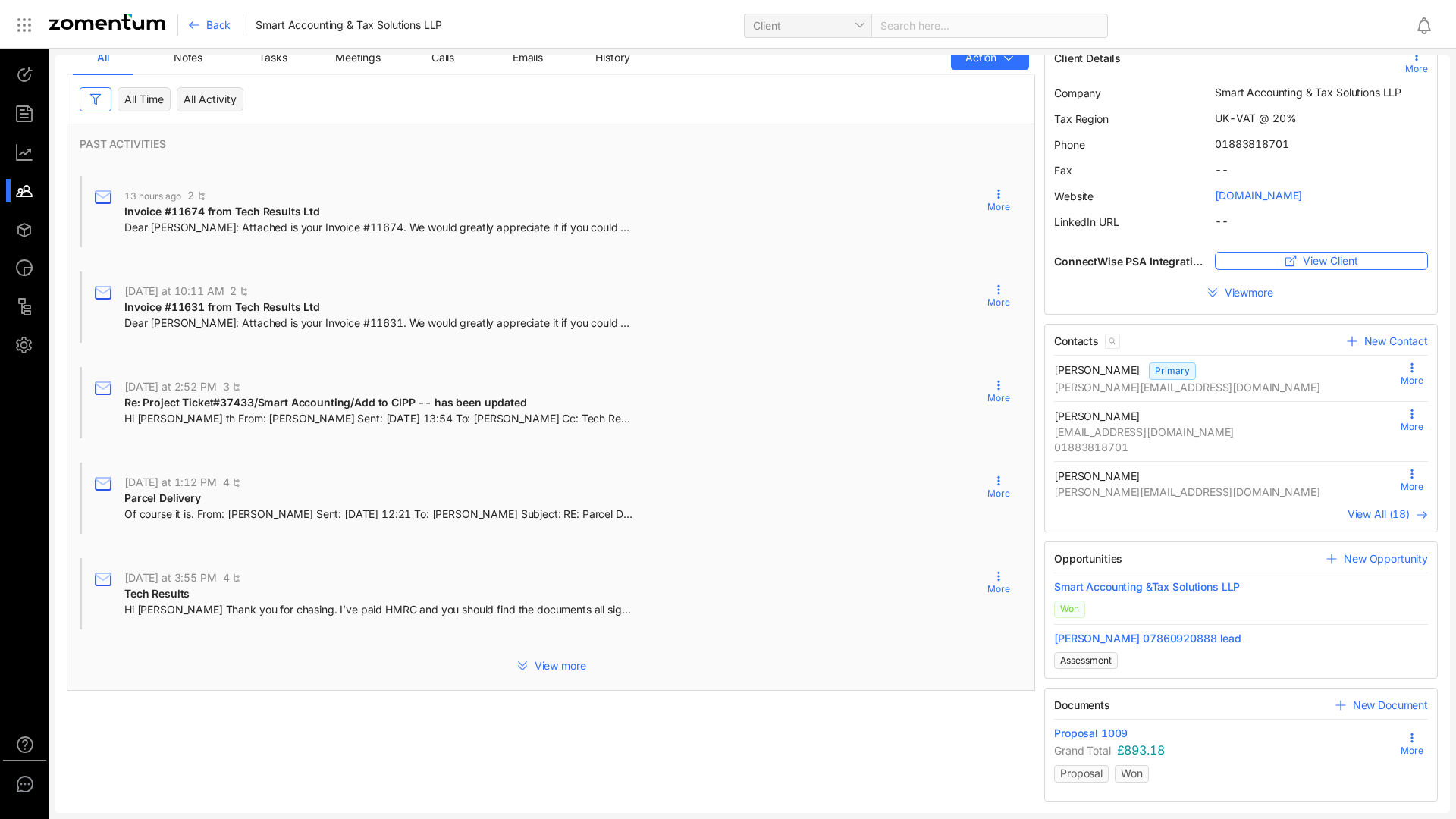
scroll to position [27, 0]
click at [1088, 690] on span "Proposal 1009" at bounding box center [1090, 731] width 74 height 15
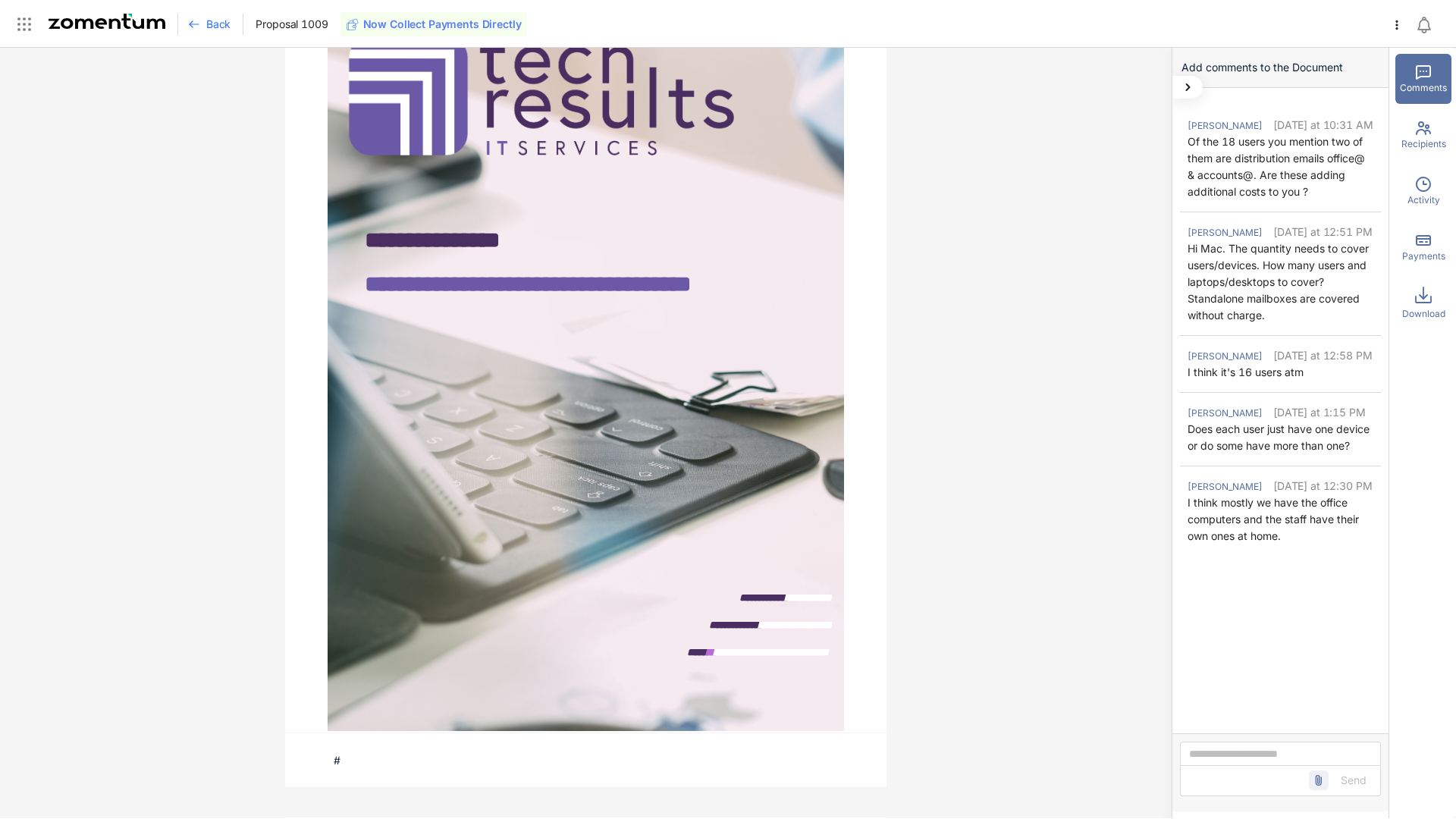
scroll to position [227, 0]
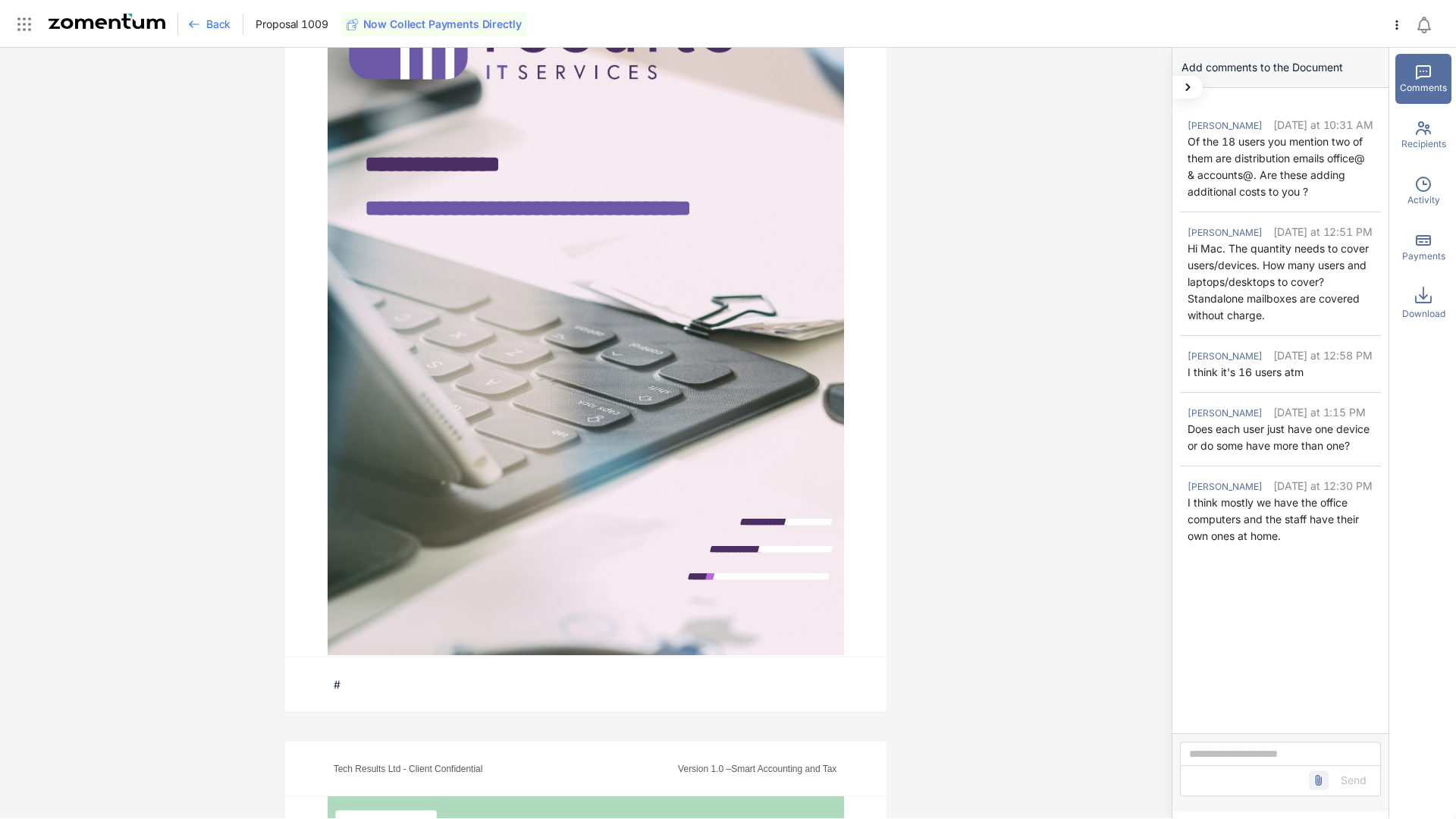
click at [763, 550] on span "**********" at bounding box center [797, 548] width 69 height 10
click at [791, 546] on span "**********" at bounding box center [797, 548] width 69 height 10
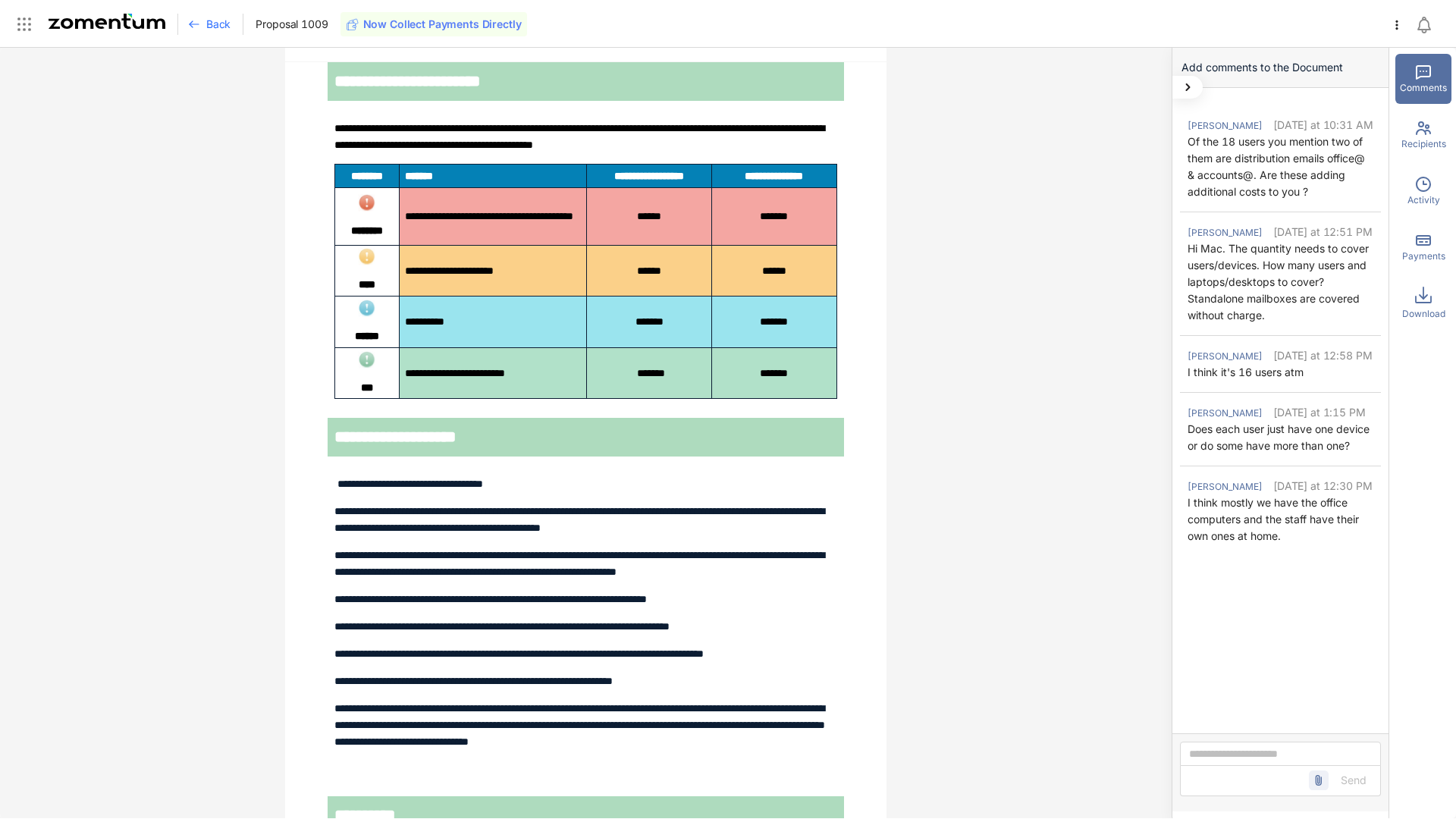
scroll to position [7104, 0]
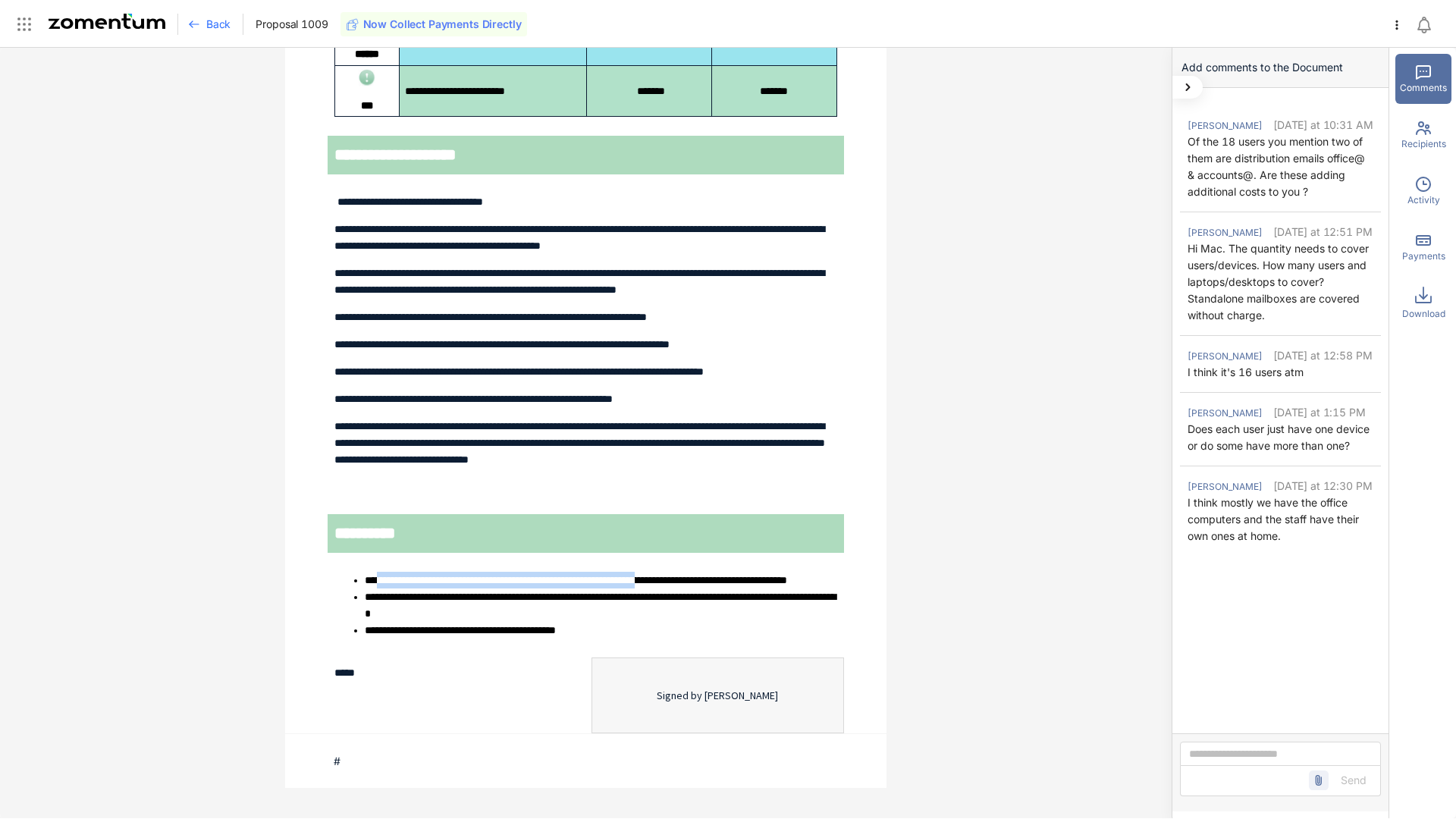
drag, startPoint x: 407, startPoint y: 568, endPoint x: 439, endPoint y: 562, distance: 32.6
click at [766, 577] on li "**********" at bounding box center [600, 580] width 473 height 17
click at [594, 584] on li "**********" at bounding box center [600, 580] width 473 height 17
click at [439, 574] on span "**********" at bounding box center [575, 579] width 422 height 10
drag, startPoint x: 439, startPoint y: 562, endPoint x: 675, endPoint y: 556, distance: 236.1
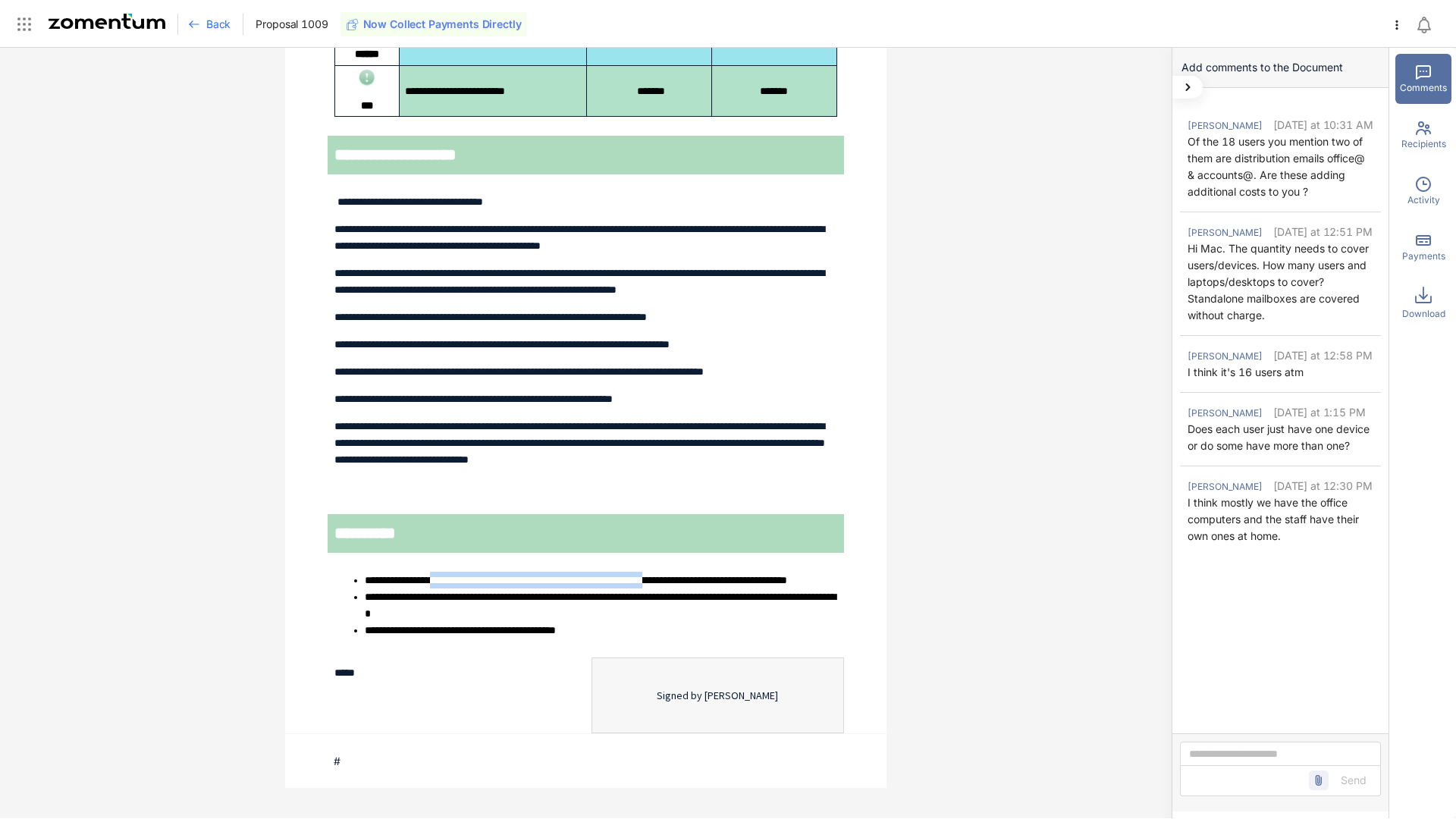
click at [675, 574] on span "**********" at bounding box center [575, 579] width 422 height 10
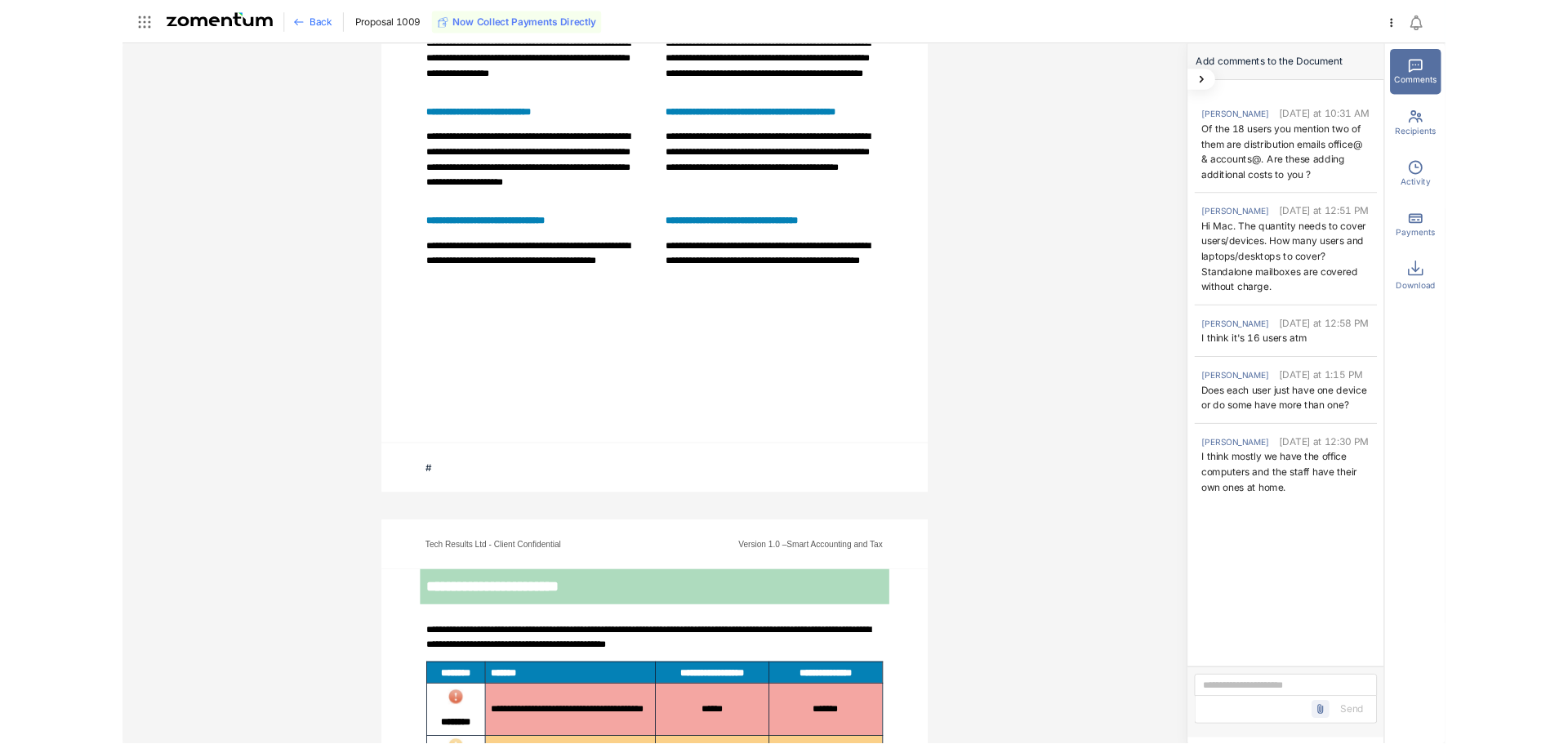
scroll to position [7000, 0]
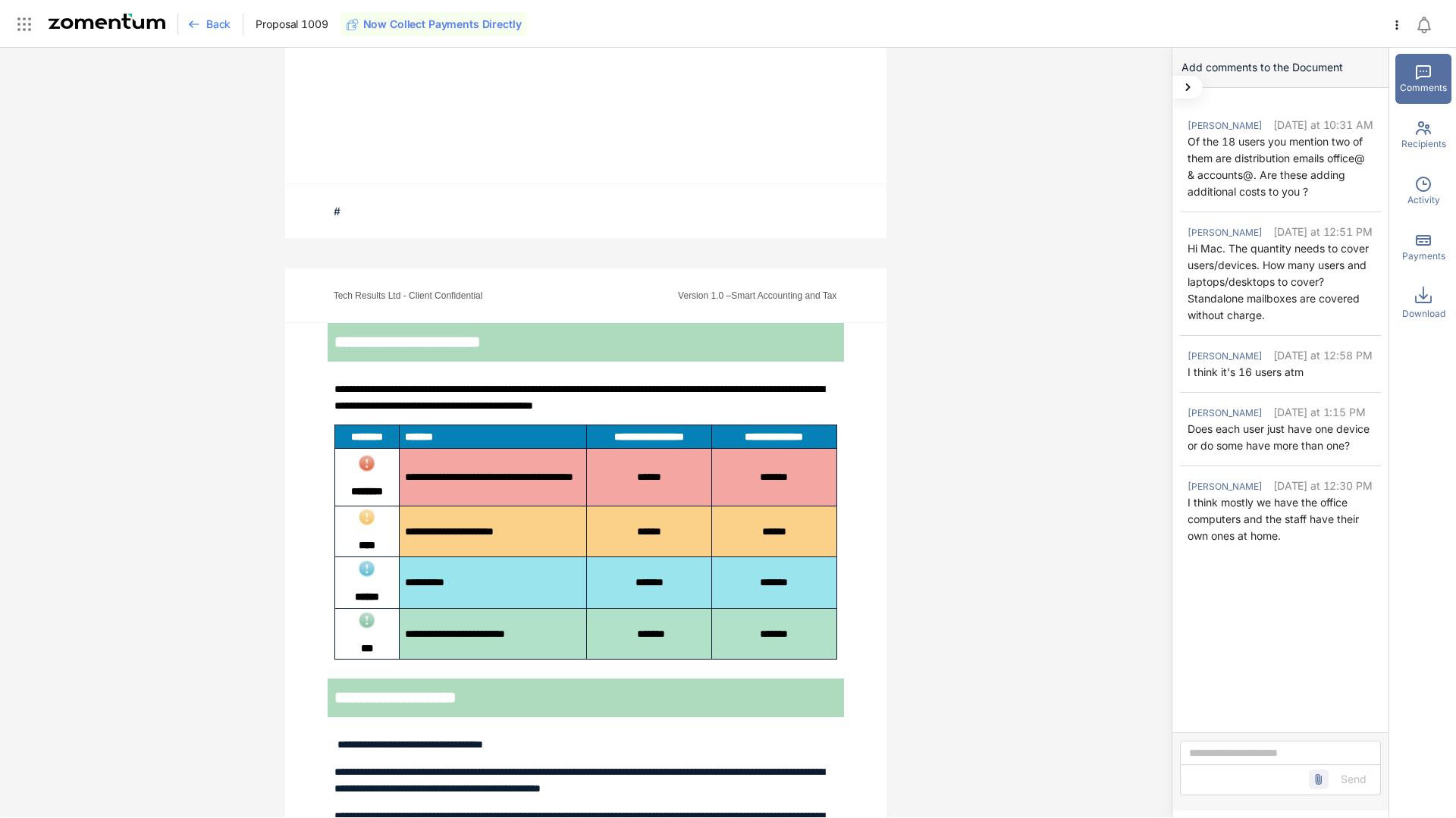
click at [915, 159] on div "**********" at bounding box center [585, 432] width 1172 height 769
